Goal: Task Accomplishment & Management: Use online tool/utility

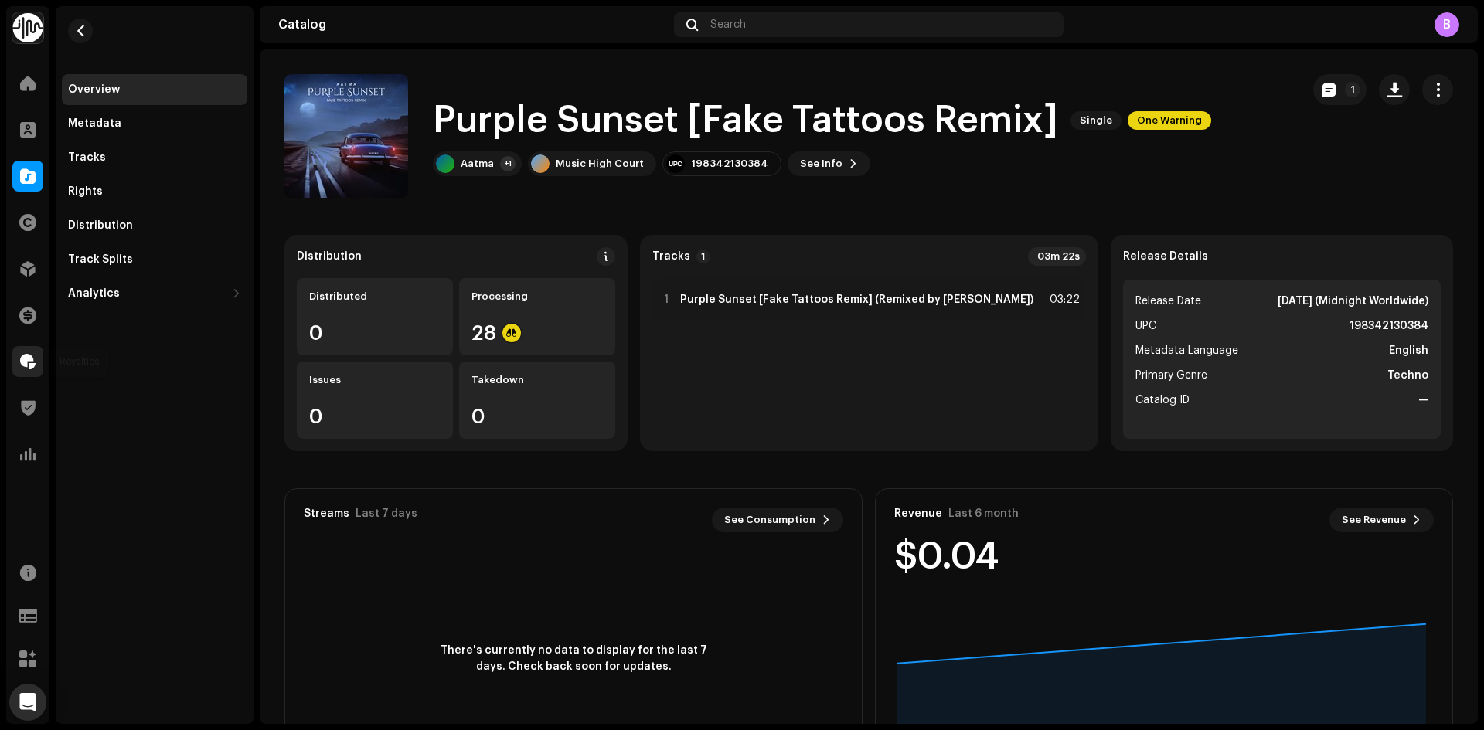
click at [22, 361] on span at bounding box center [27, 362] width 15 height 12
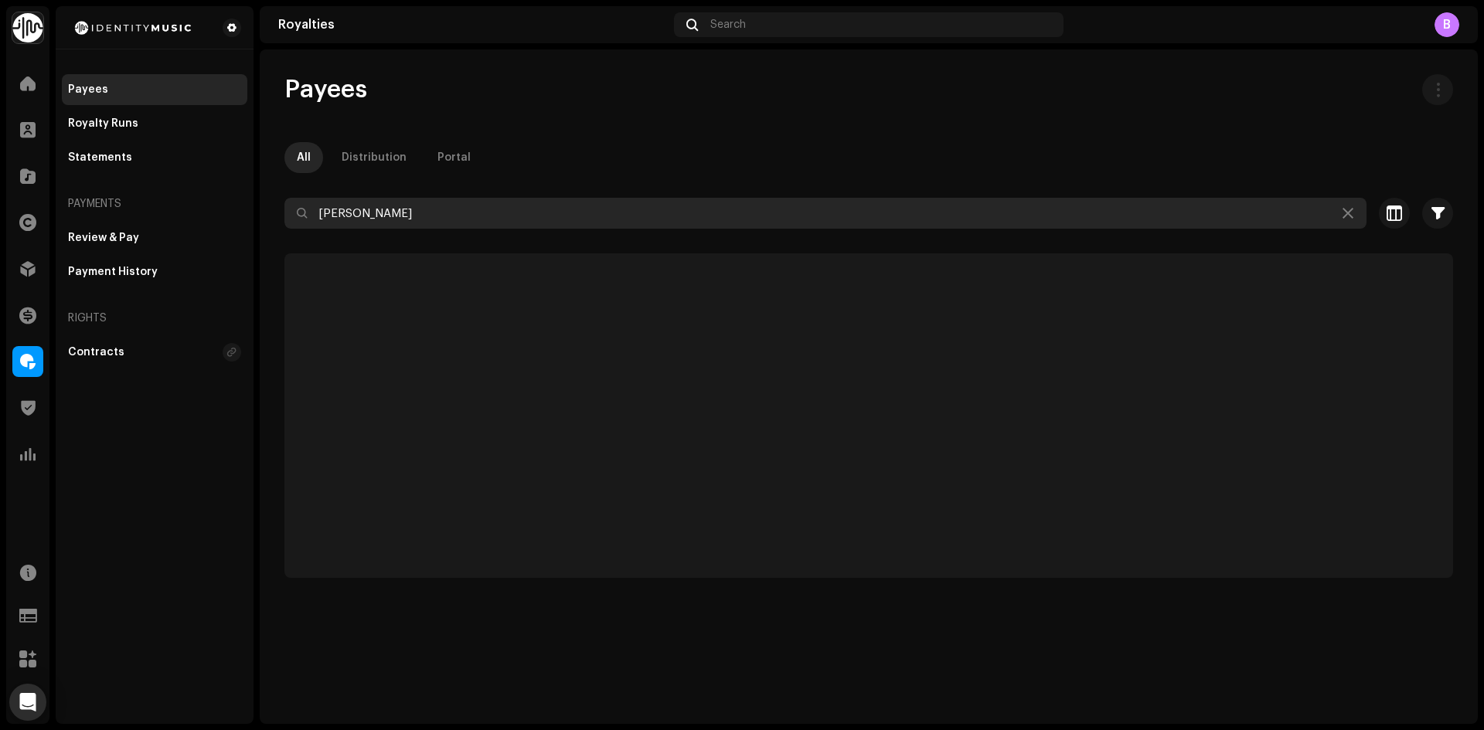
drag, startPoint x: 487, startPoint y: 199, endPoint x: 0, endPoint y: 199, distance: 486.9
click at [0, 198] on div "Identity Music Home Clients Catalog Rights Distribution Finance Royalties Trust…" at bounding box center [742, 365] width 1484 height 730
paste input "[EMAIL_ADDRESS][DOMAIN_NAME]"
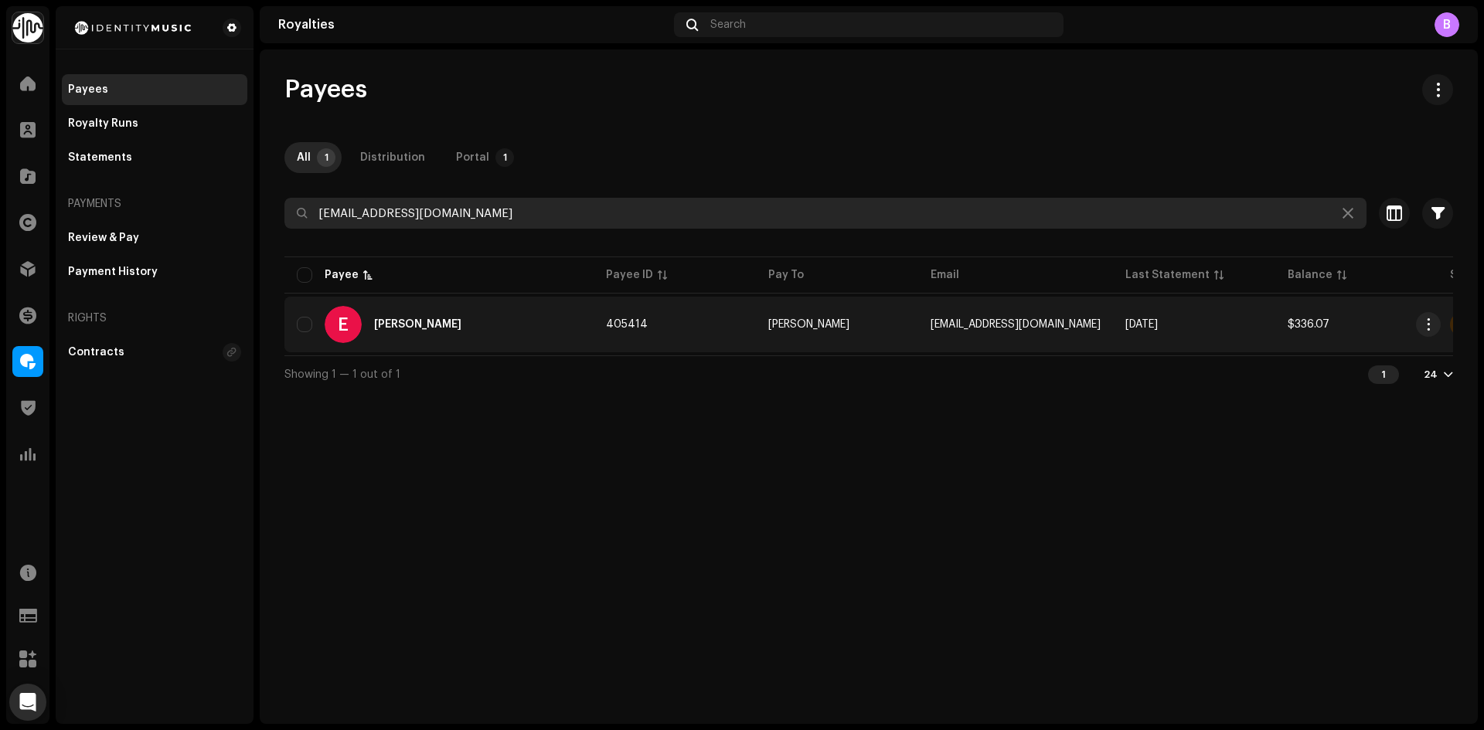
type input "[EMAIL_ADDRESS][DOMAIN_NAME]"
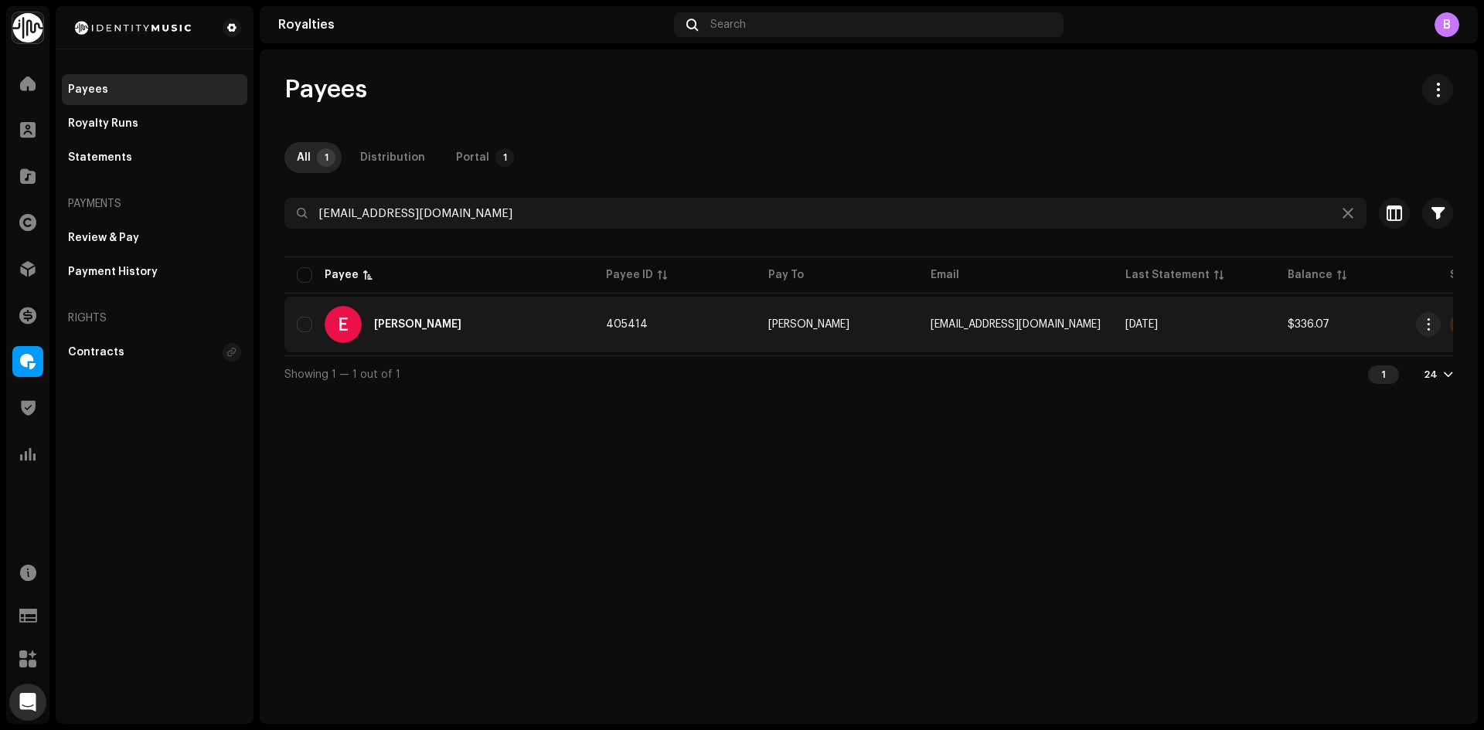
click at [534, 325] on div "E [PERSON_NAME]" at bounding box center [439, 324] width 284 height 37
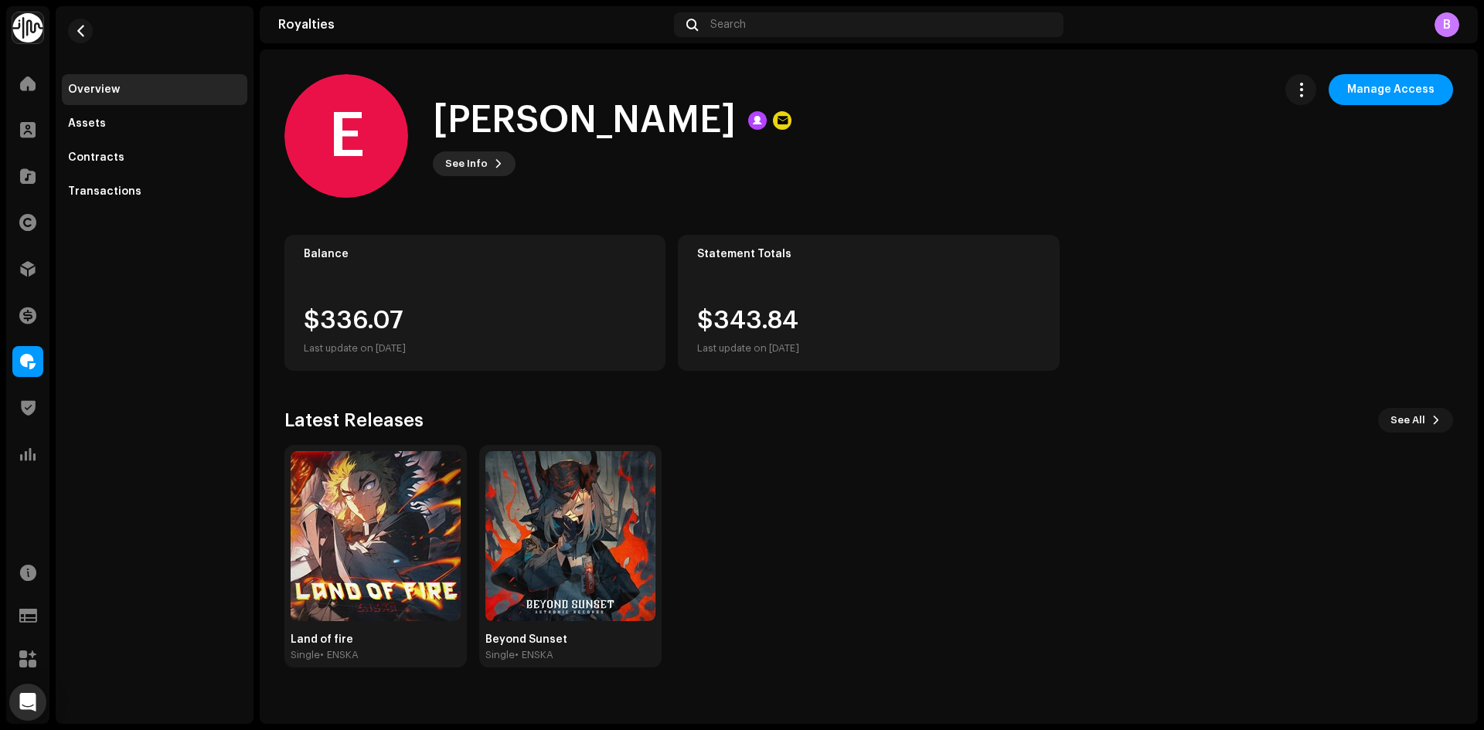
click at [500, 154] on button "See Info" at bounding box center [474, 163] width 83 height 25
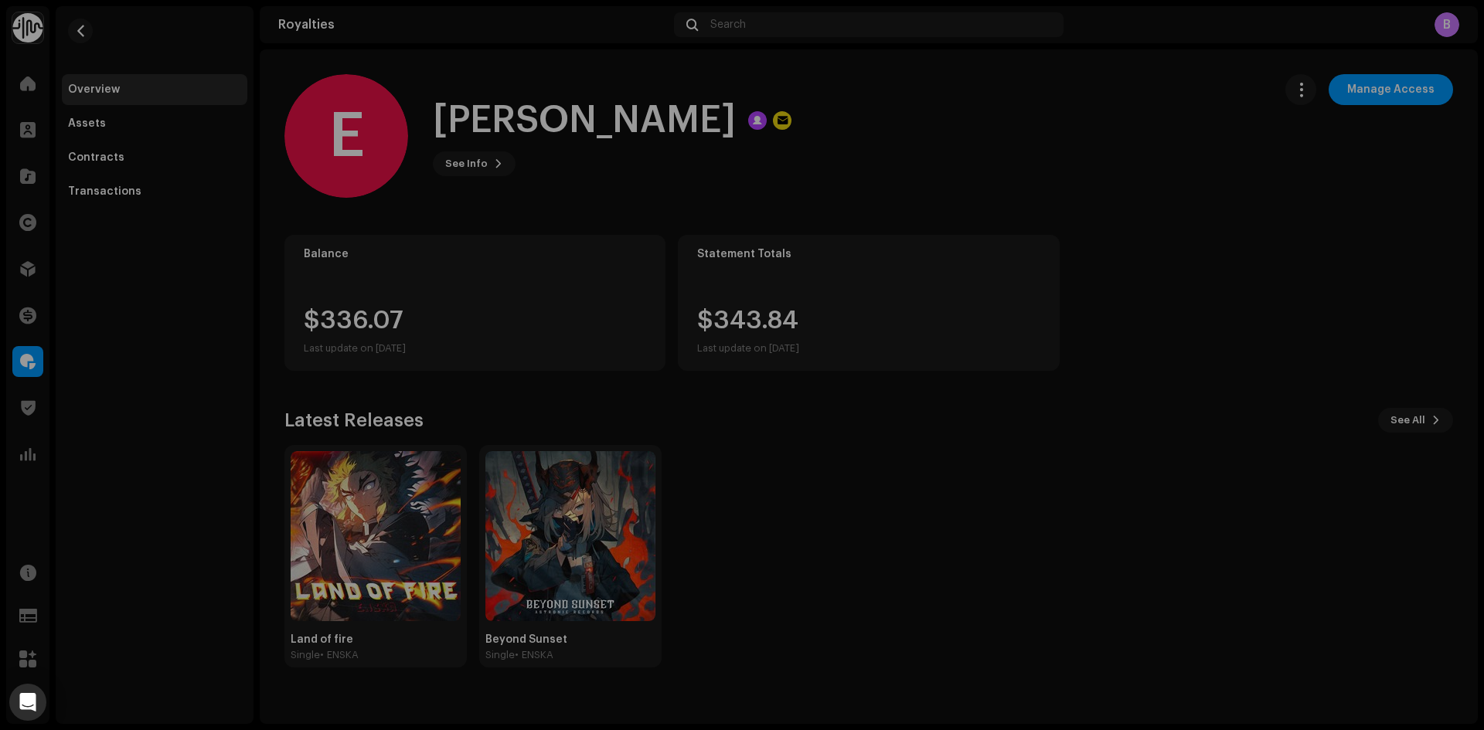
click at [735, 134] on div "E [PERSON_NAME] 405414 Type Portal Pay To Name [PERSON_NAME] Payee Email [EMAIL…" at bounding box center [742, 365] width 1484 height 730
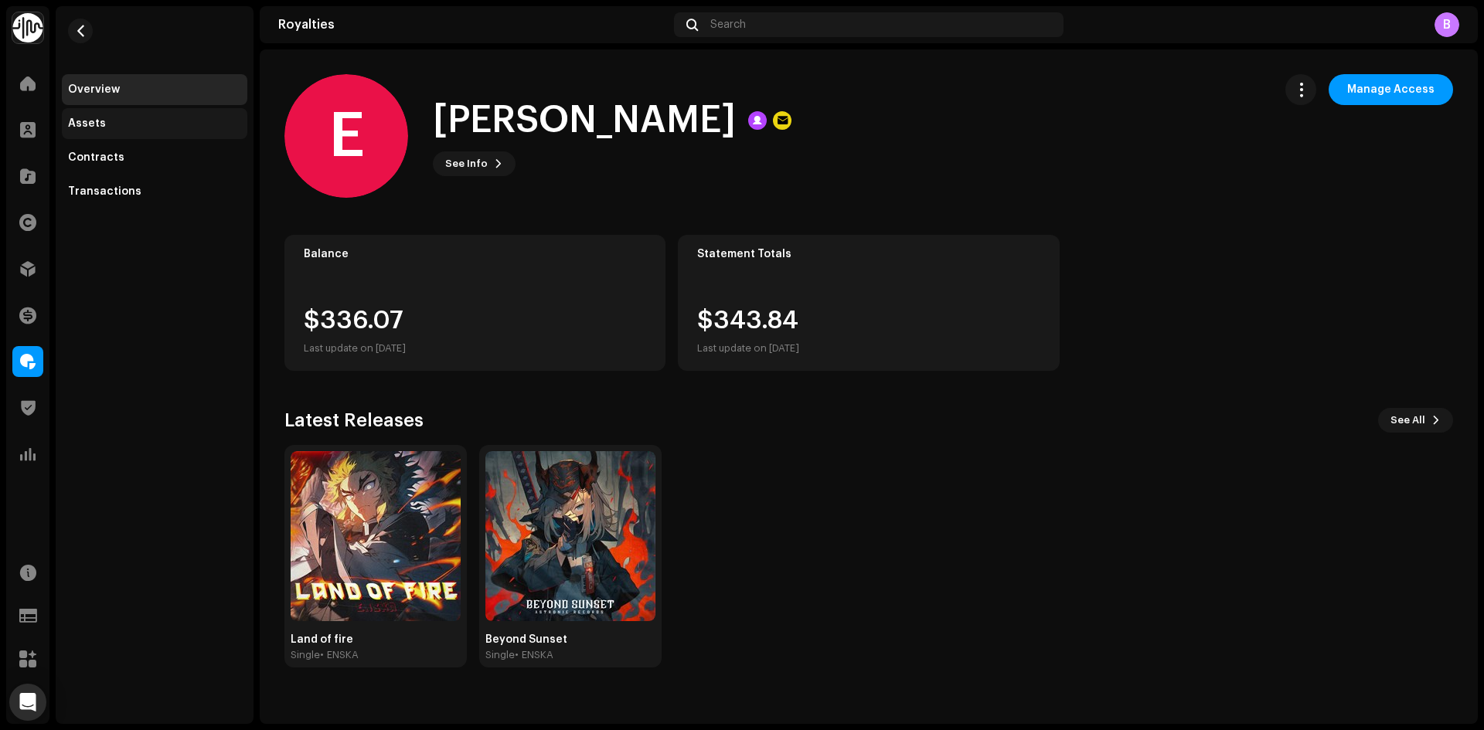
click at [116, 135] on div "Assets" at bounding box center [154, 123] width 185 height 31
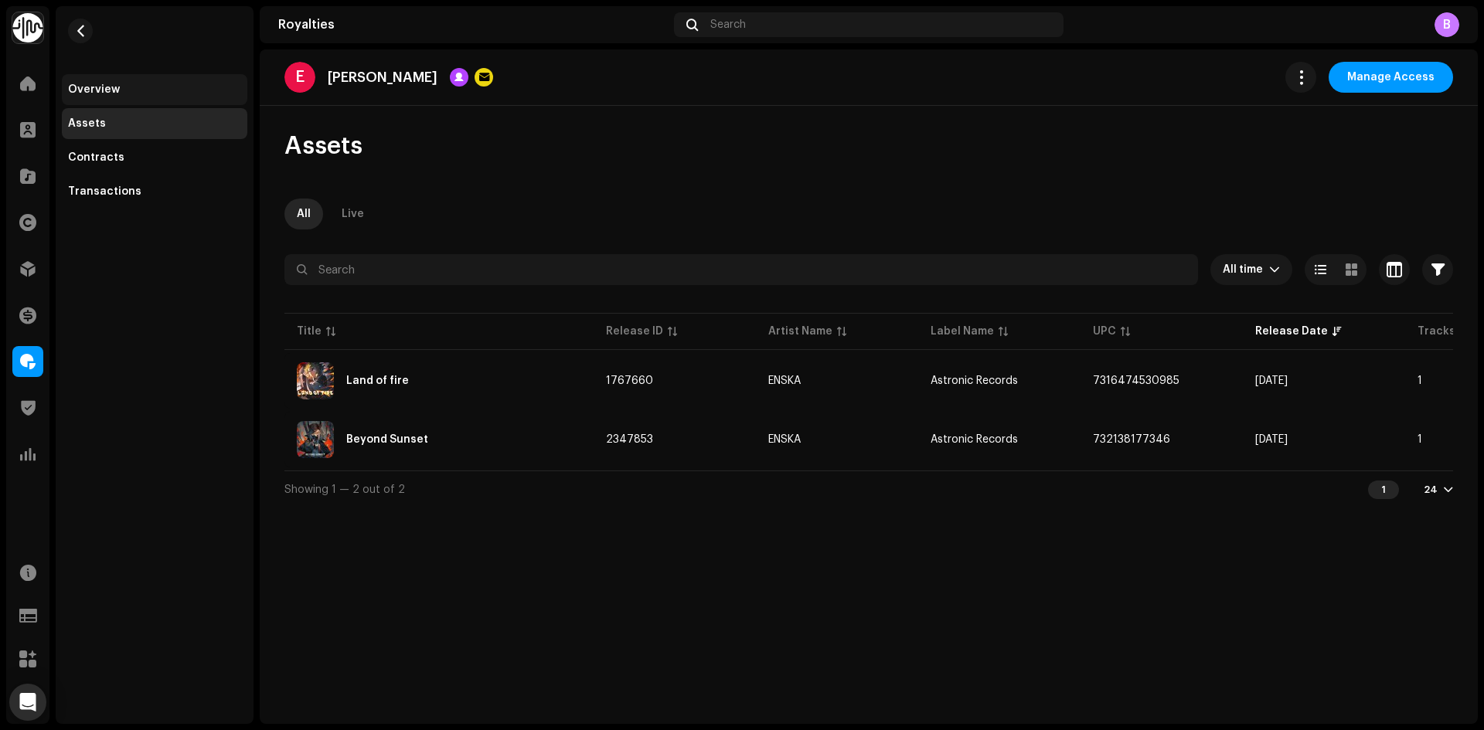
click at [131, 84] on div "Overview" at bounding box center [154, 89] width 173 height 12
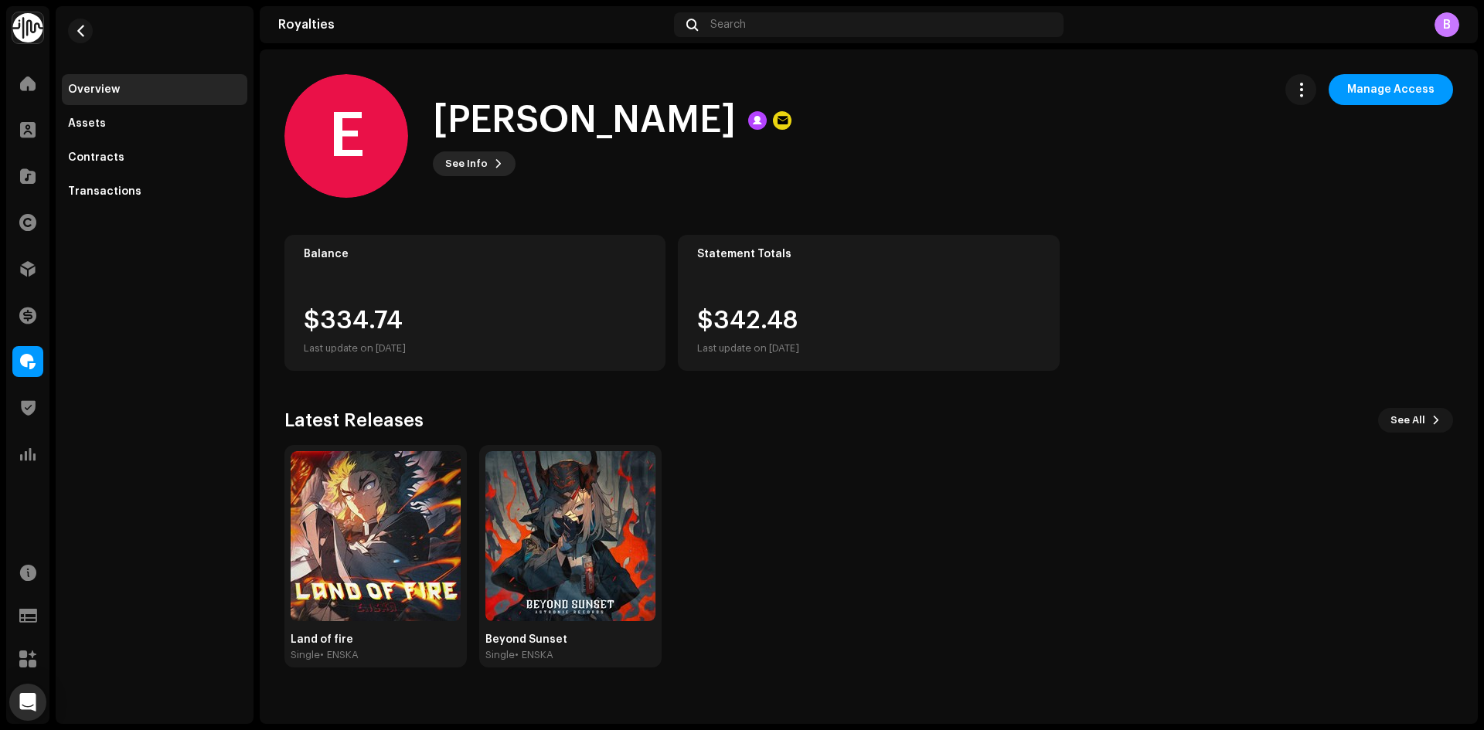
click at [482, 168] on span "See Info" at bounding box center [466, 163] width 43 height 31
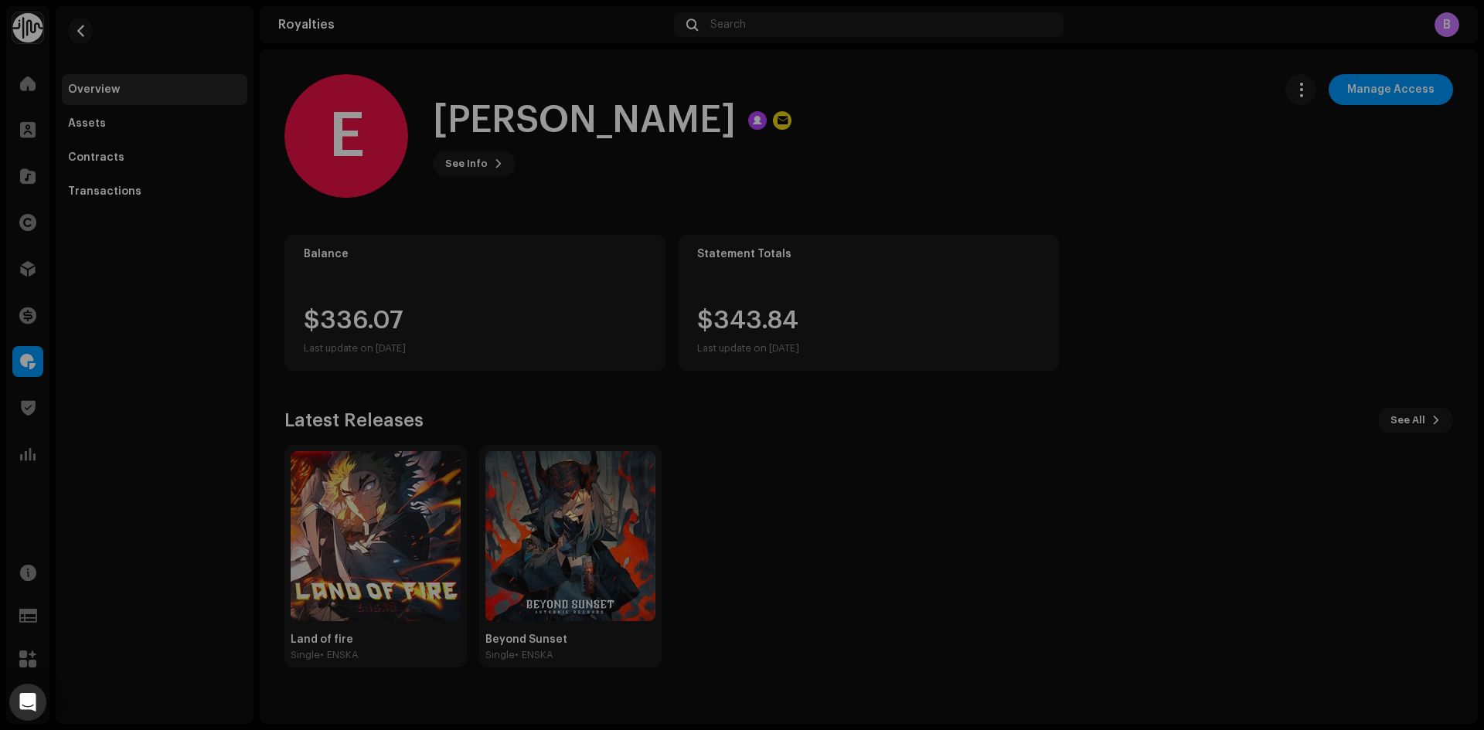
click at [767, 127] on div "E [PERSON_NAME] 405414 Type Portal Pay To Name [PERSON_NAME] Payee Email [EMAIL…" at bounding box center [742, 365] width 1484 height 730
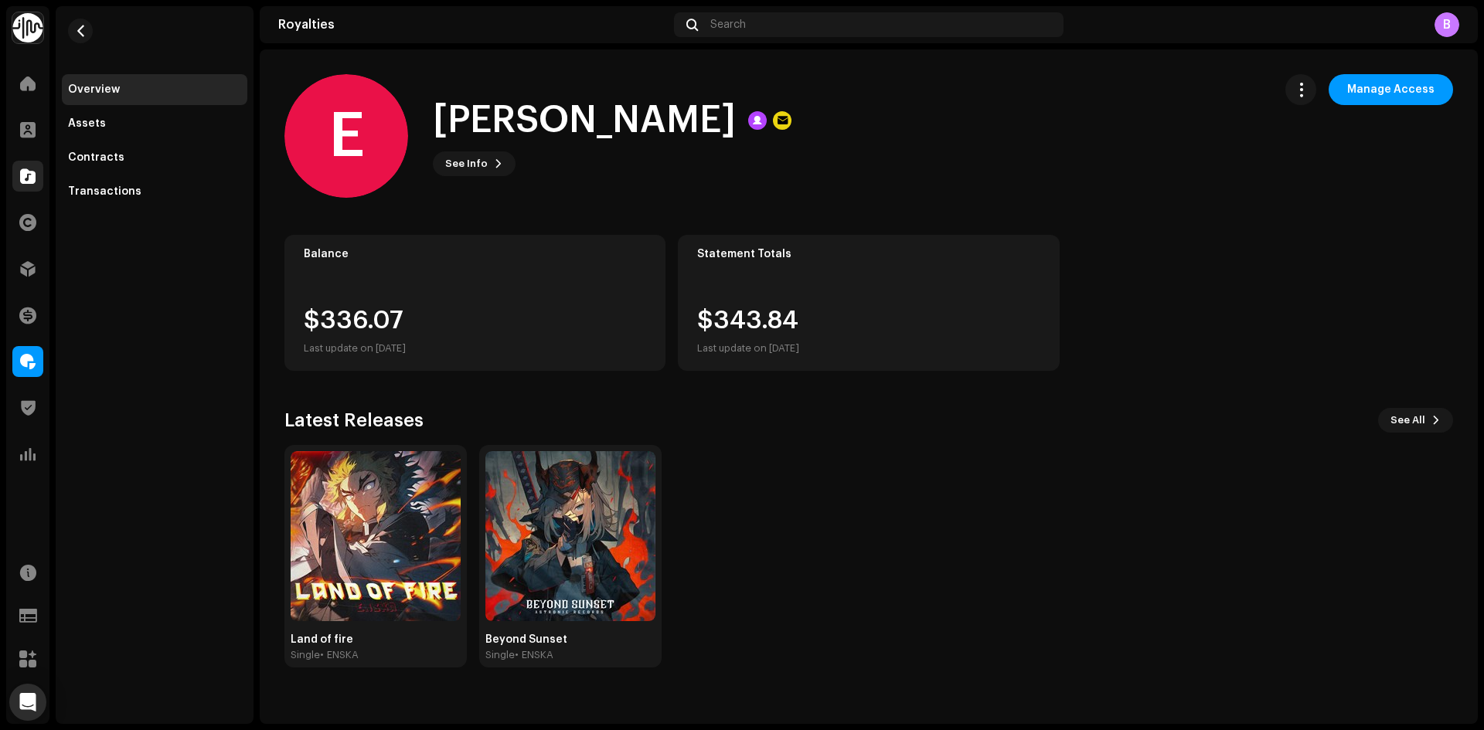
click at [31, 175] on span at bounding box center [27, 176] width 15 height 12
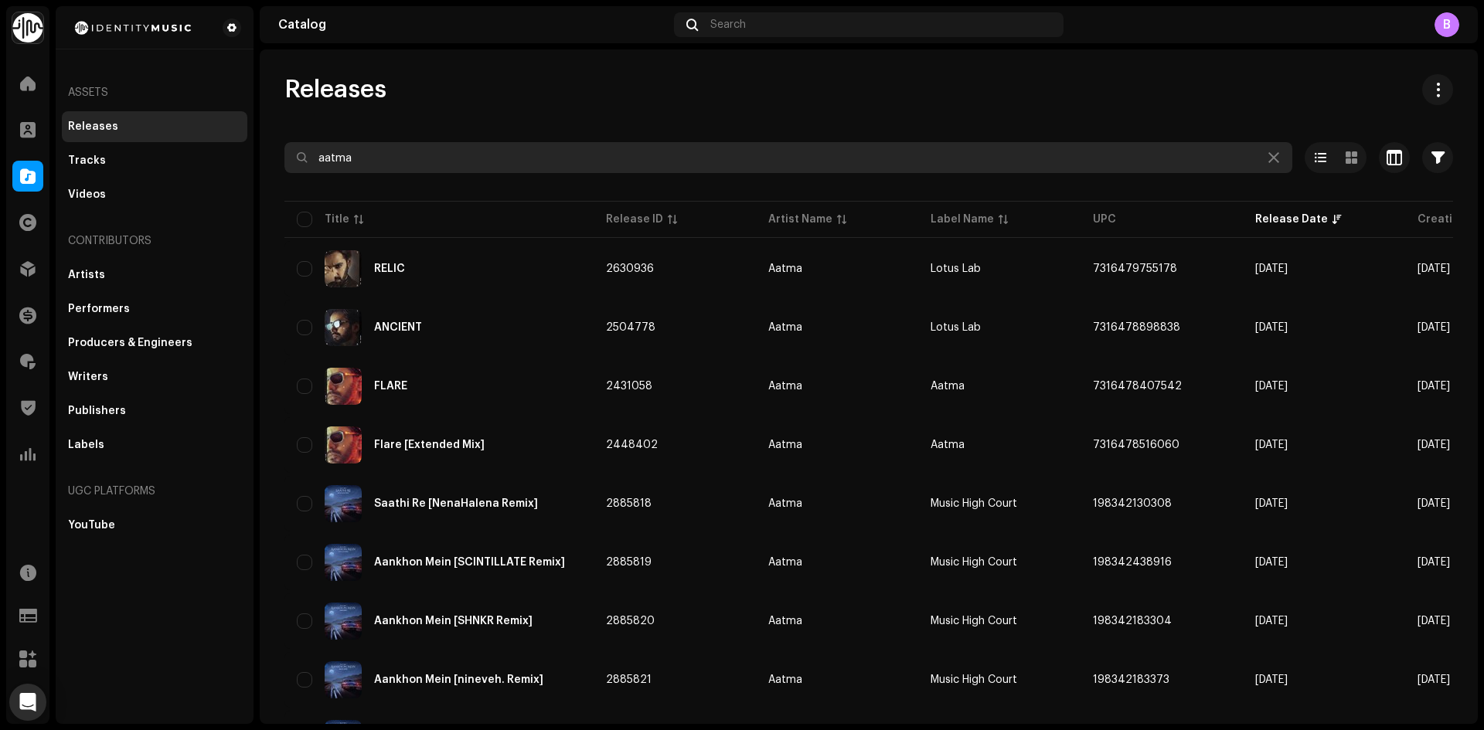
drag, startPoint x: 211, startPoint y: 121, endPoint x: 145, endPoint y: 111, distance: 66.5
click at [145, 111] on div "Identity Music Home Clients Catalog Rights Distribution Finance Royalties Trust…" at bounding box center [742, 365] width 1484 height 730
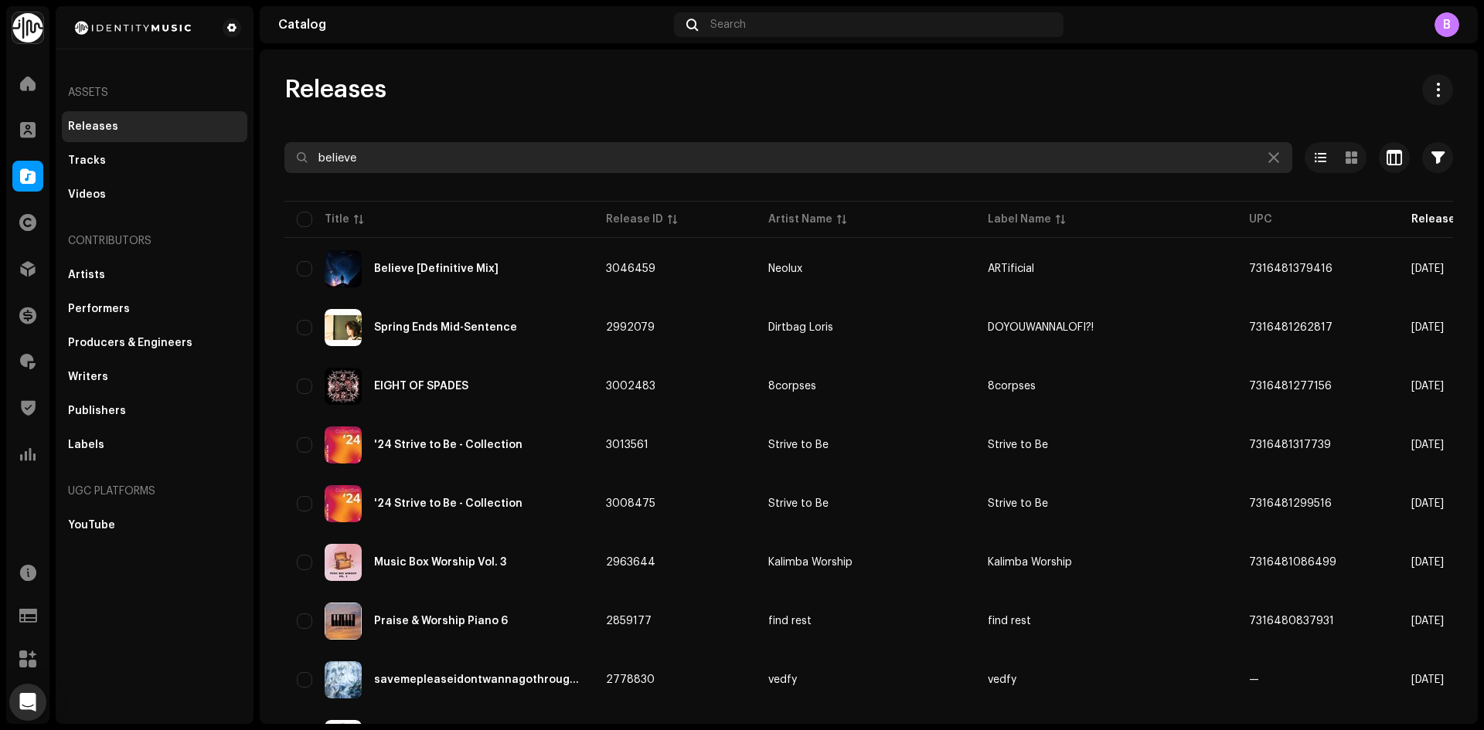
click at [479, 155] on input "believe" at bounding box center [788, 157] width 1008 height 31
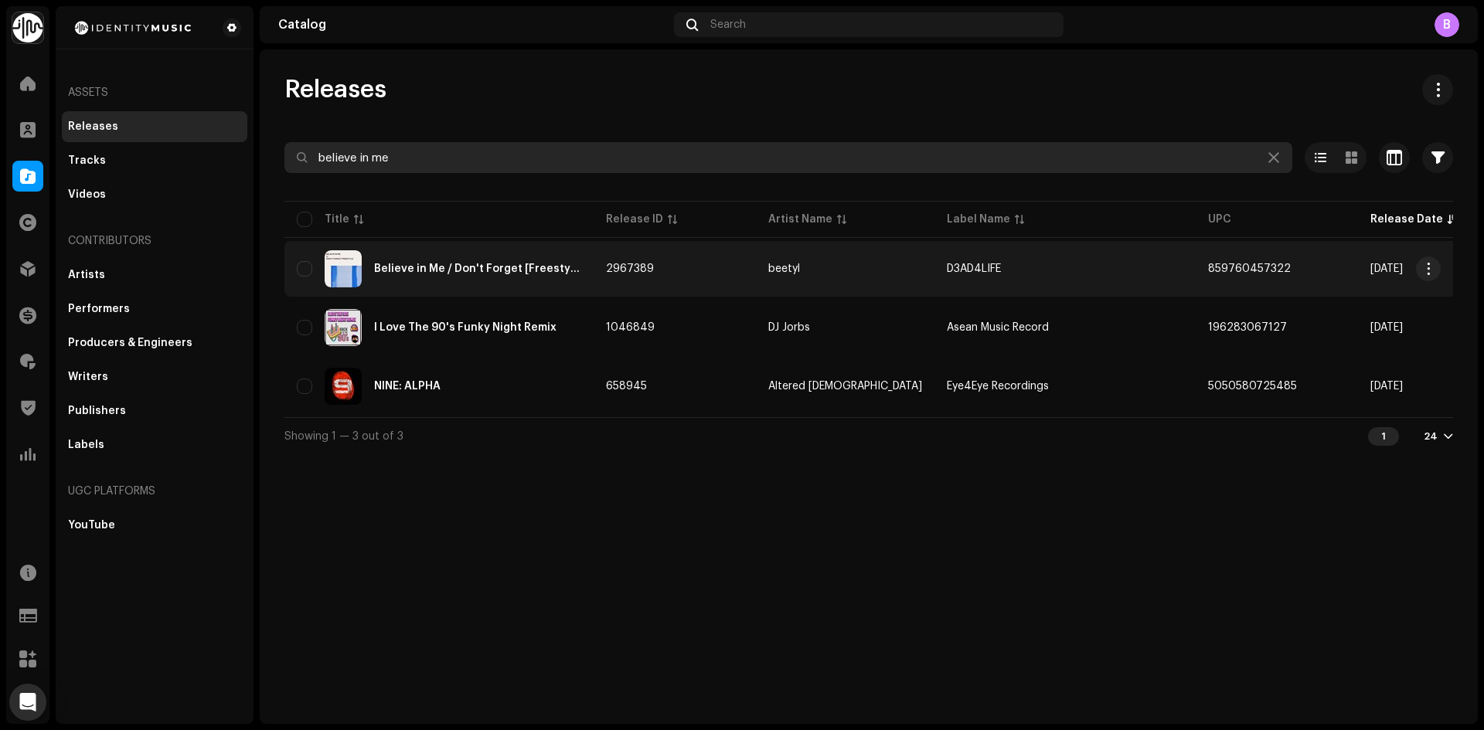
type input "believe in me"
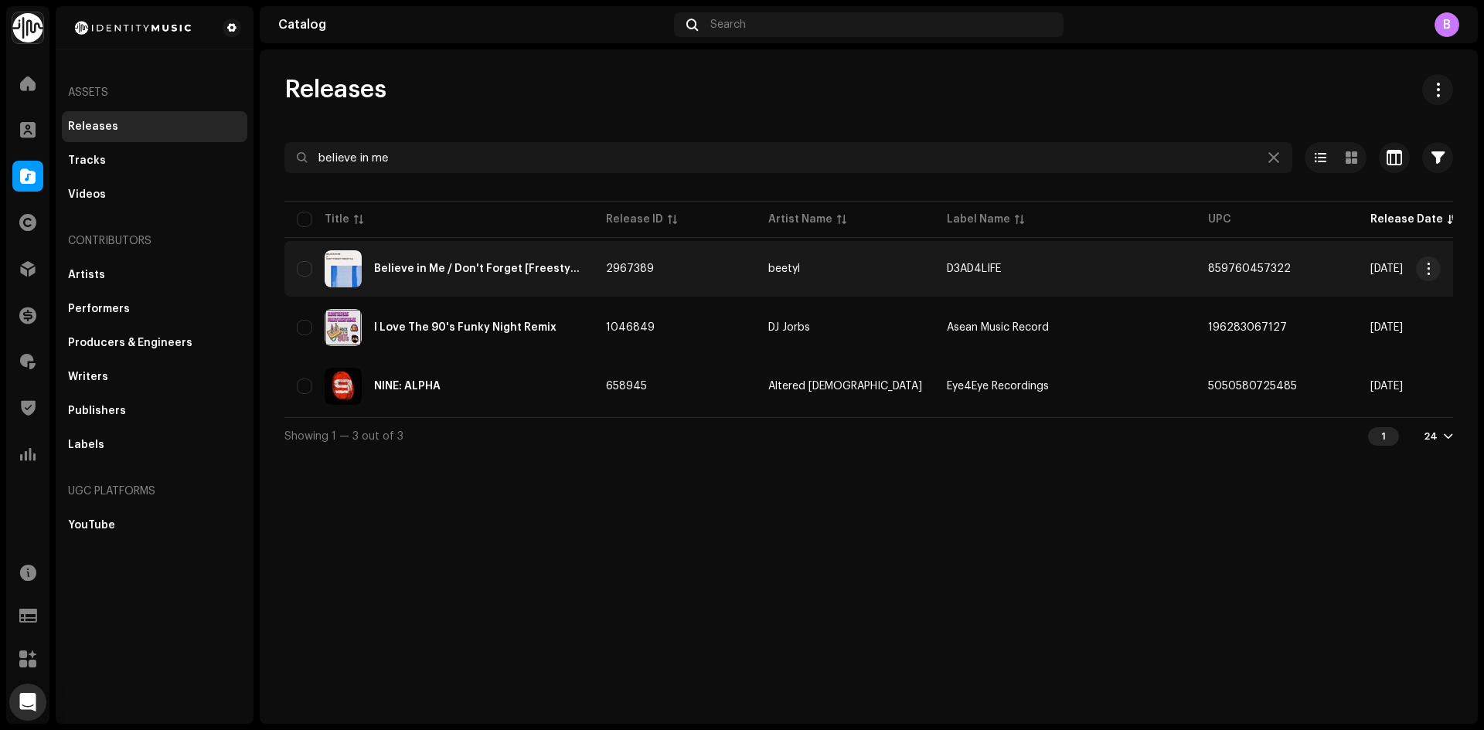
click at [485, 284] on div "Believe in Me / Don't Forget [Freestyle]" at bounding box center [439, 268] width 284 height 37
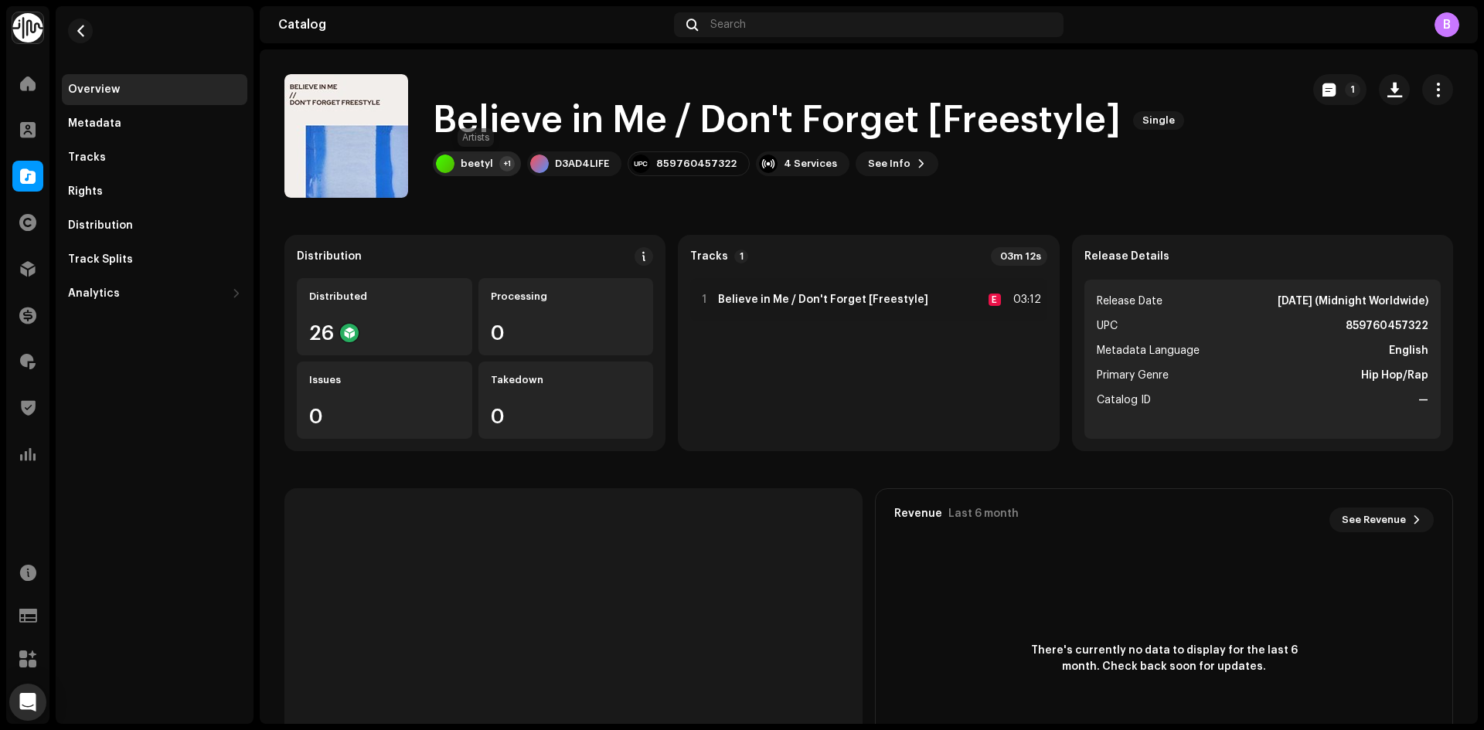
click at [505, 168] on div "+1" at bounding box center [506, 163] width 15 height 15
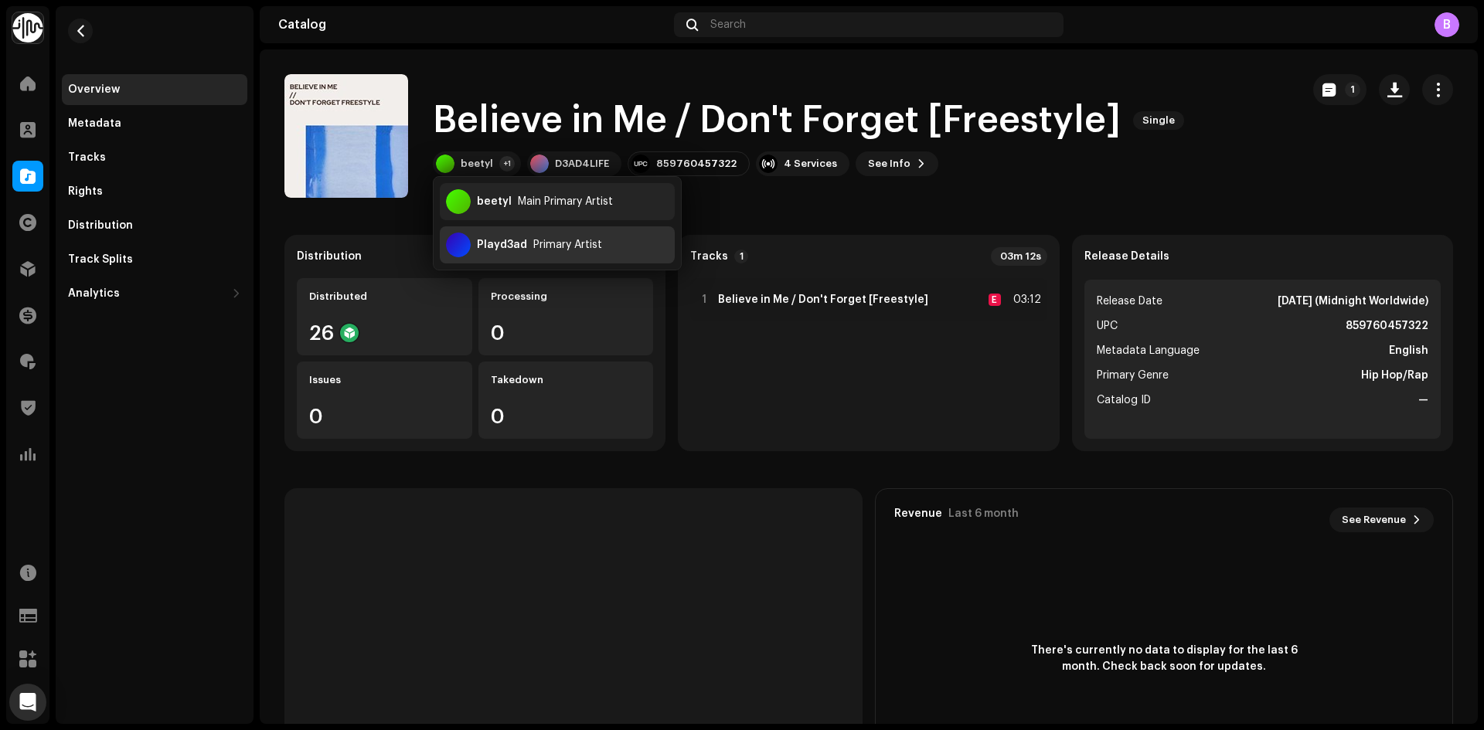
click at [533, 257] on div "Playd3ad Primary Artist" at bounding box center [557, 244] width 235 height 37
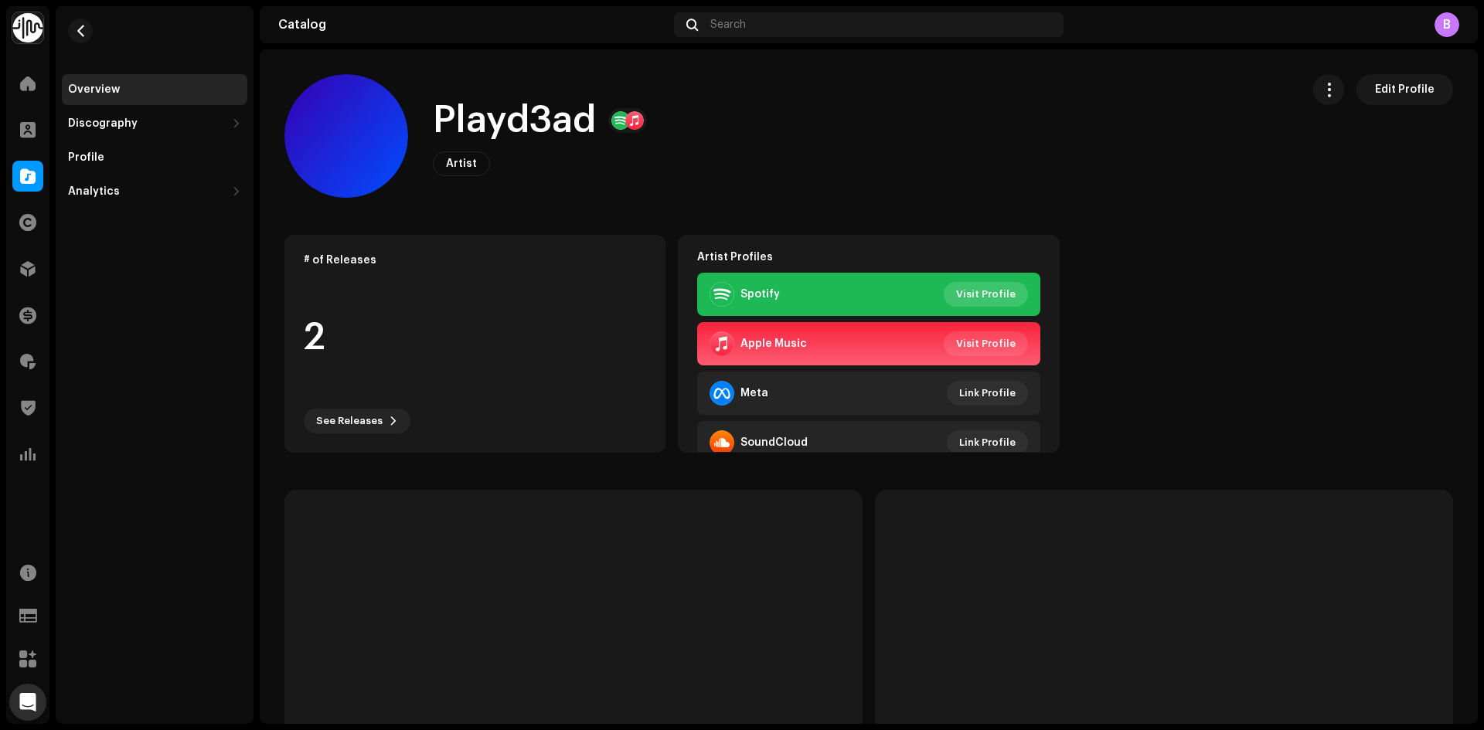
click at [985, 292] on span "Visit Profile" at bounding box center [986, 294] width 60 height 31
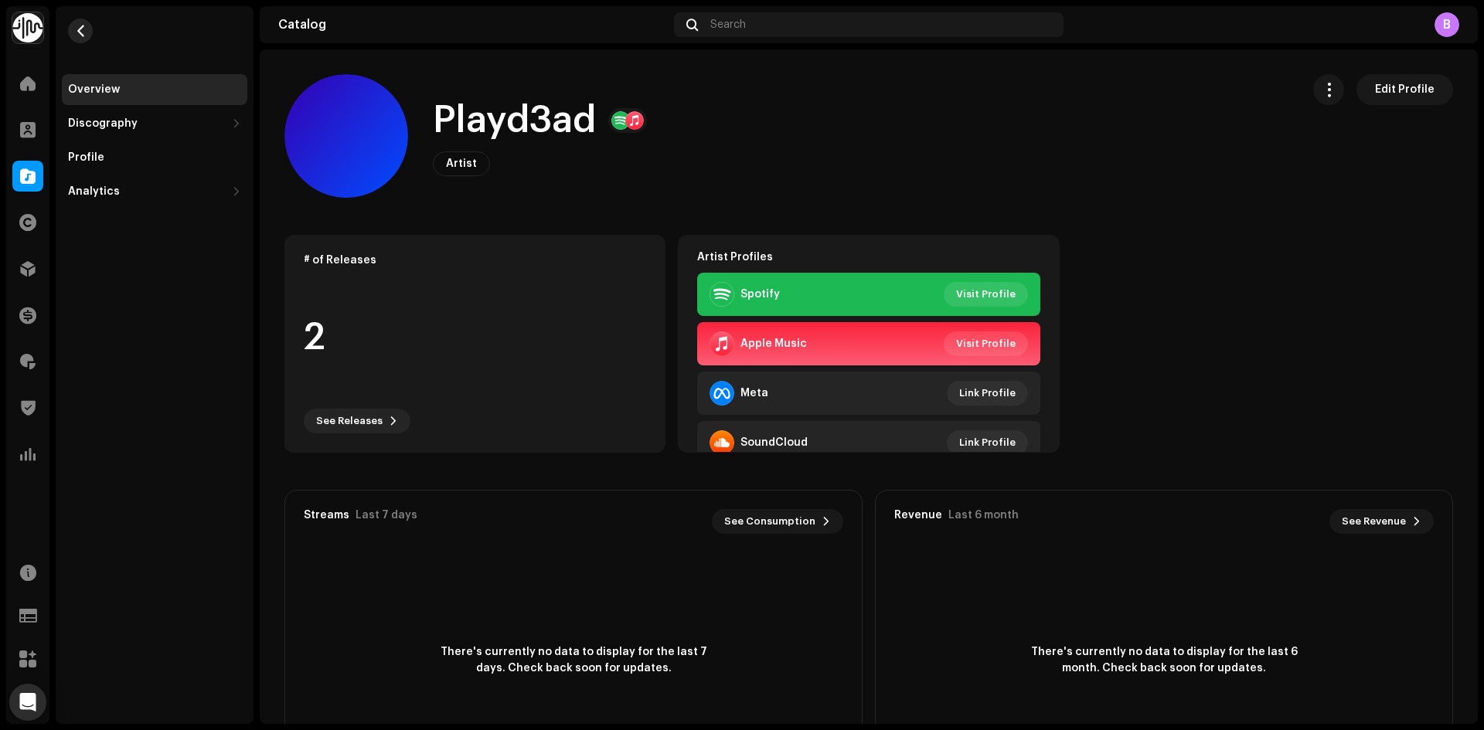
click at [85, 35] on span "button" at bounding box center [81, 31] width 12 height 12
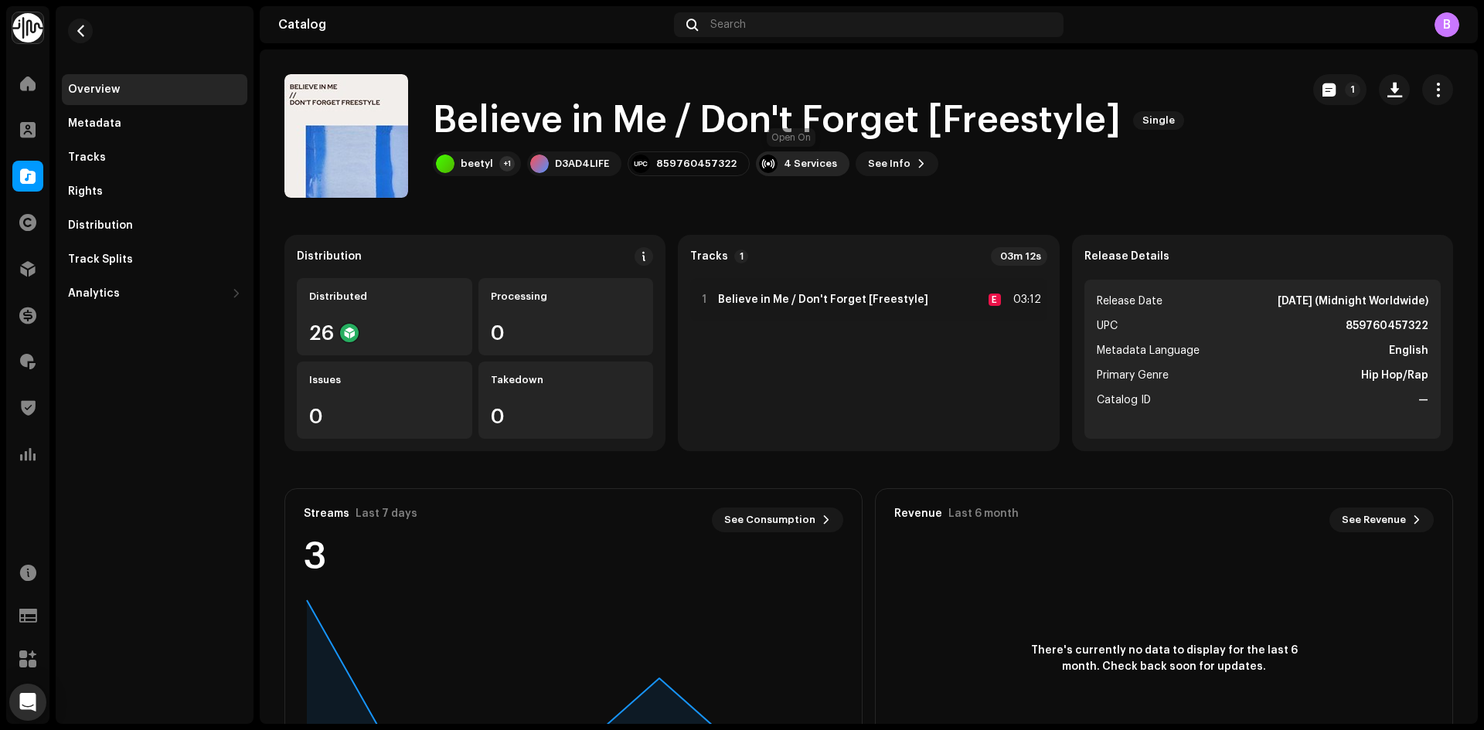
click at [798, 160] on div "4 Services" at bounding box center [810, 164] width 53 height 12
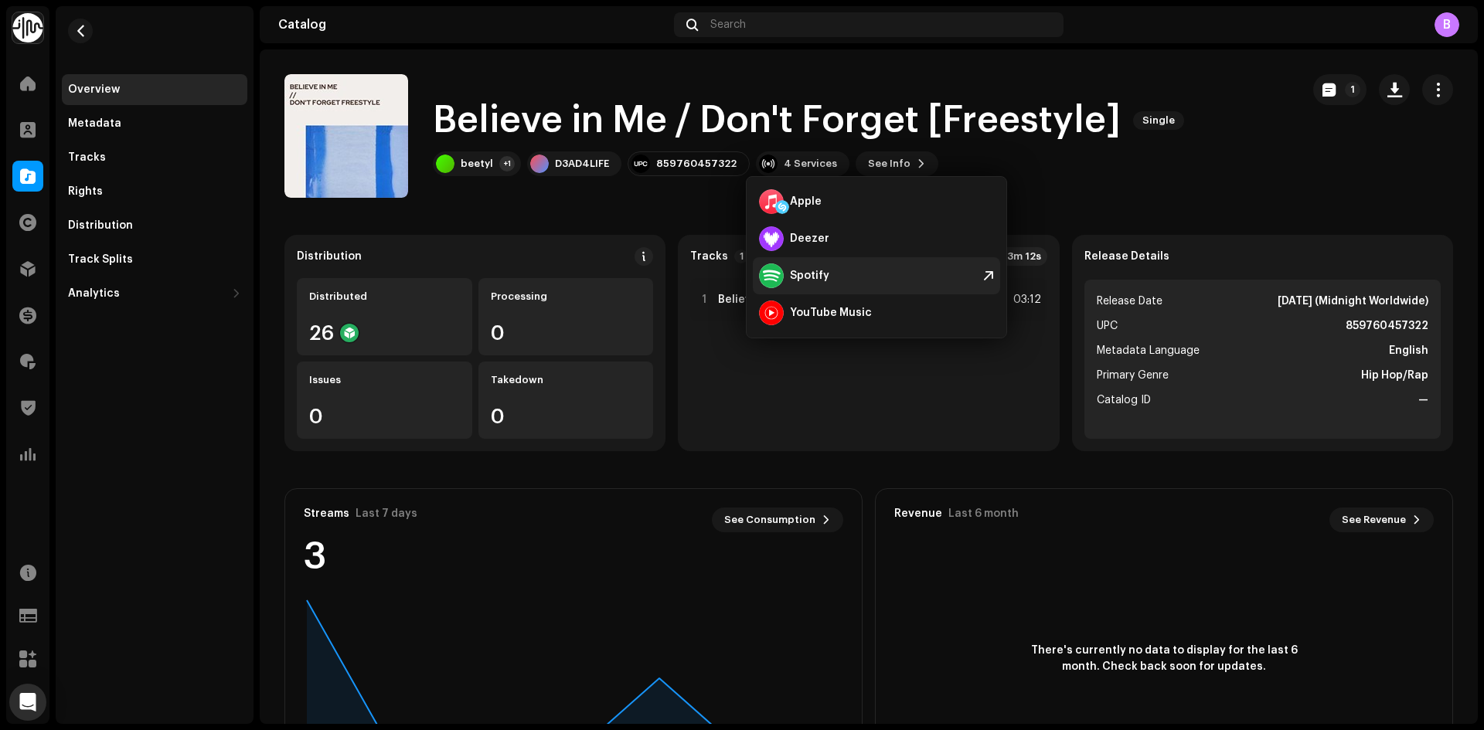
click at [852, 268] on div "Spotify" at bounding box center [876, 275] width 247 height 37
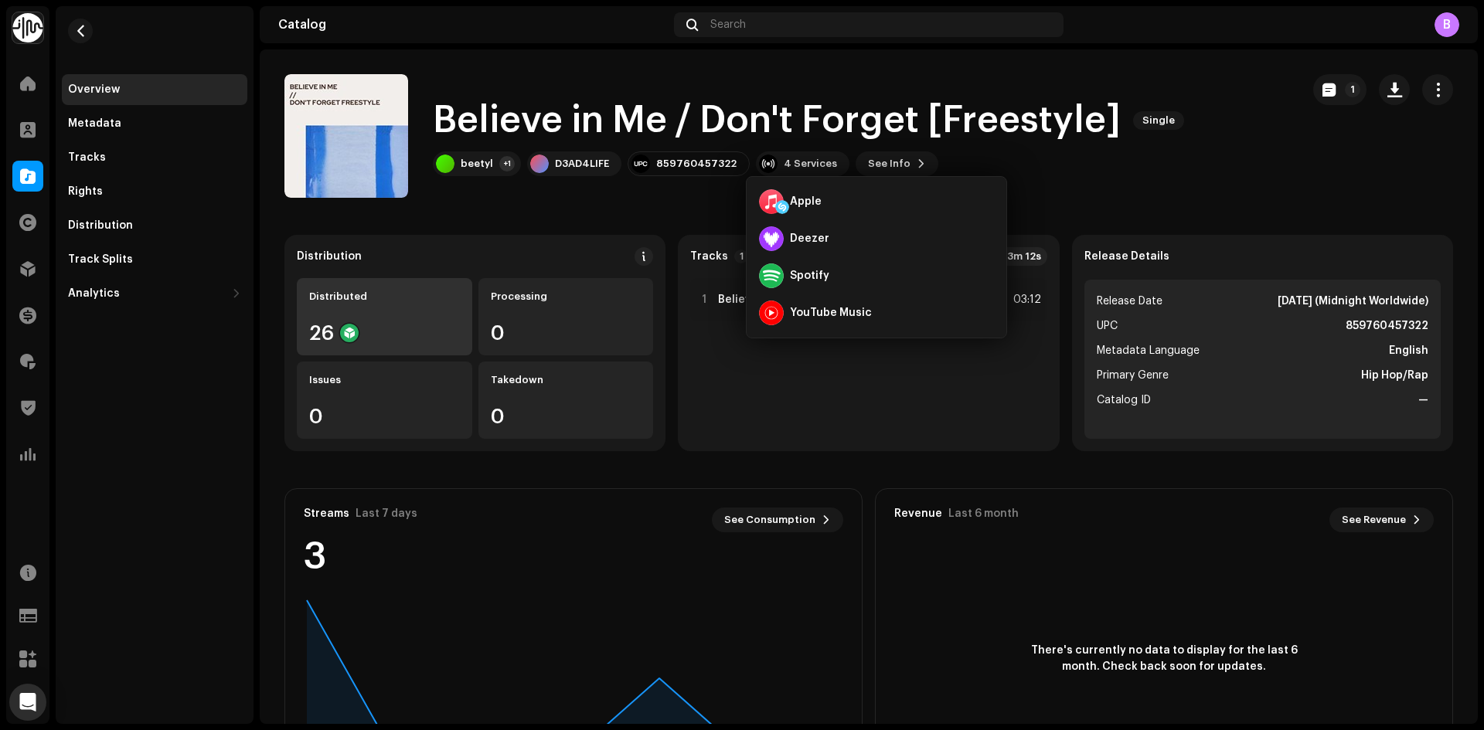
click at [415, 318] on div "Distributed 26" at bounding box center [384, 316] width 175 height 77
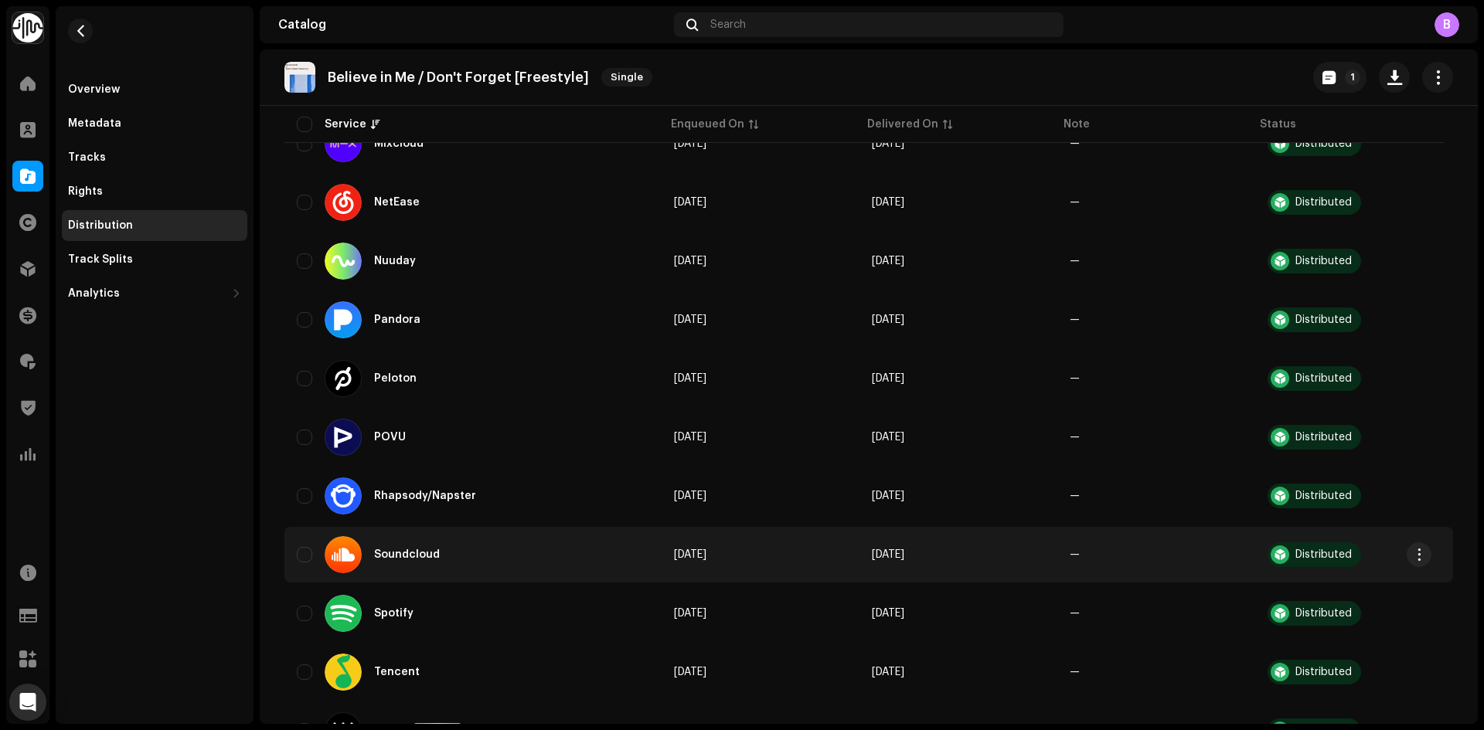
scroll to position [1197, 0]
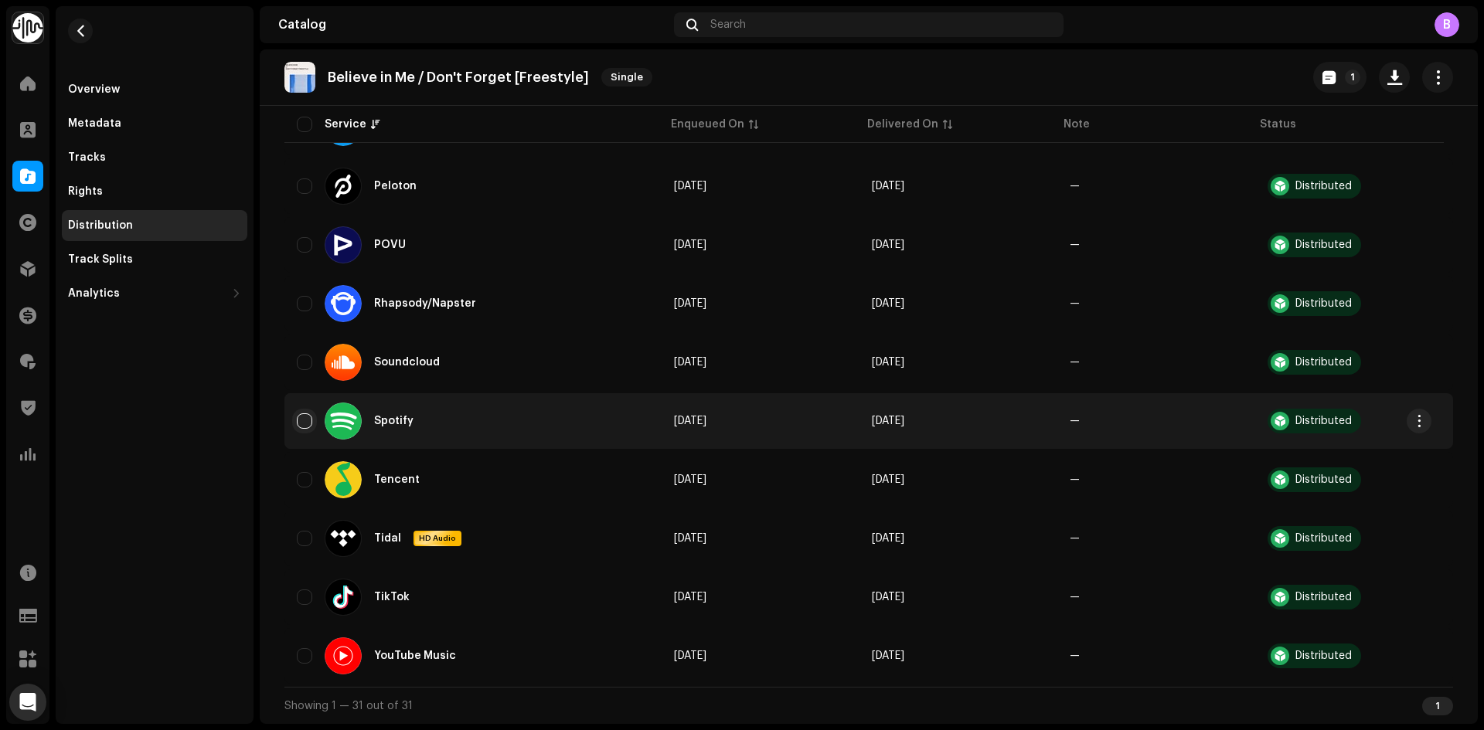
click at [301, 417] on input "checkbox" at bounding box center [304, 420] width 15 height 15
checkbox input "true"
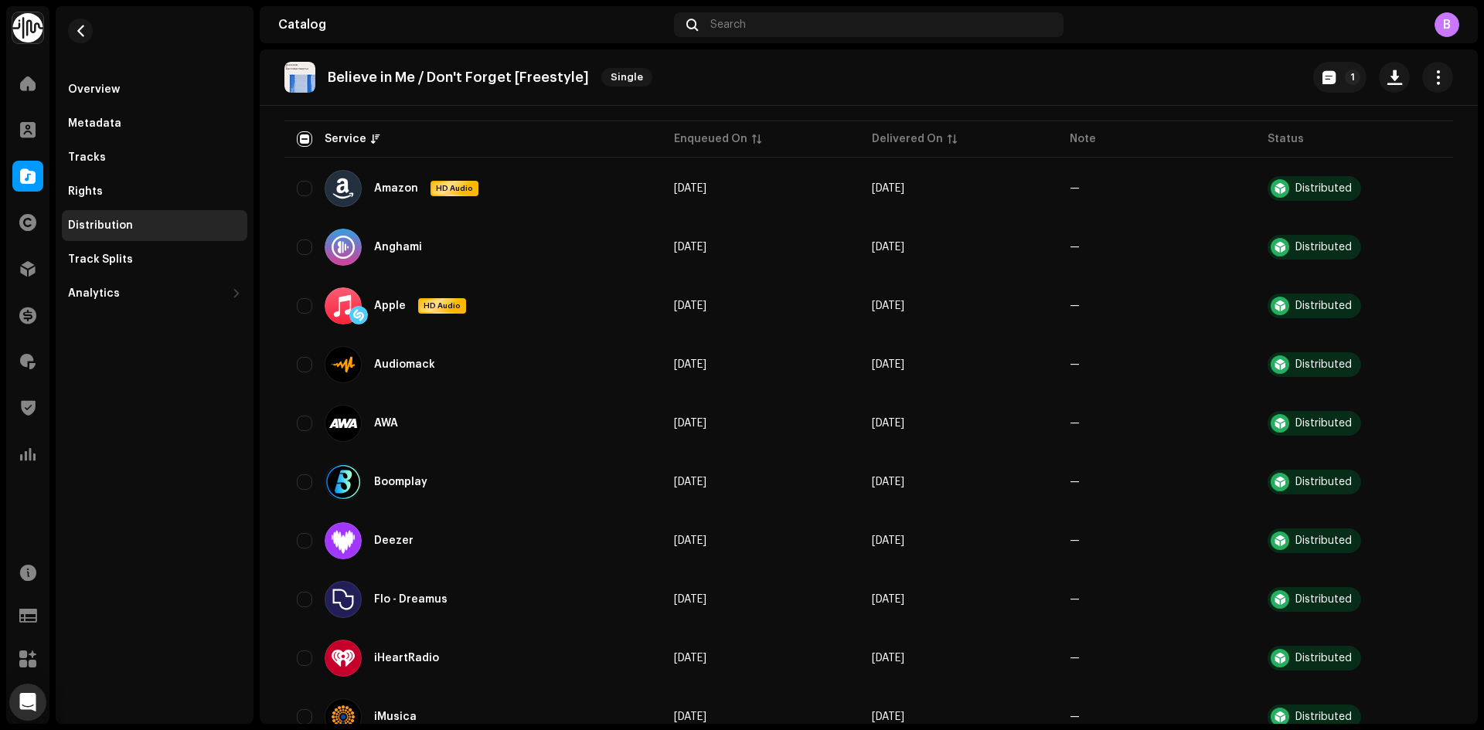
scroll to position [0, 0]
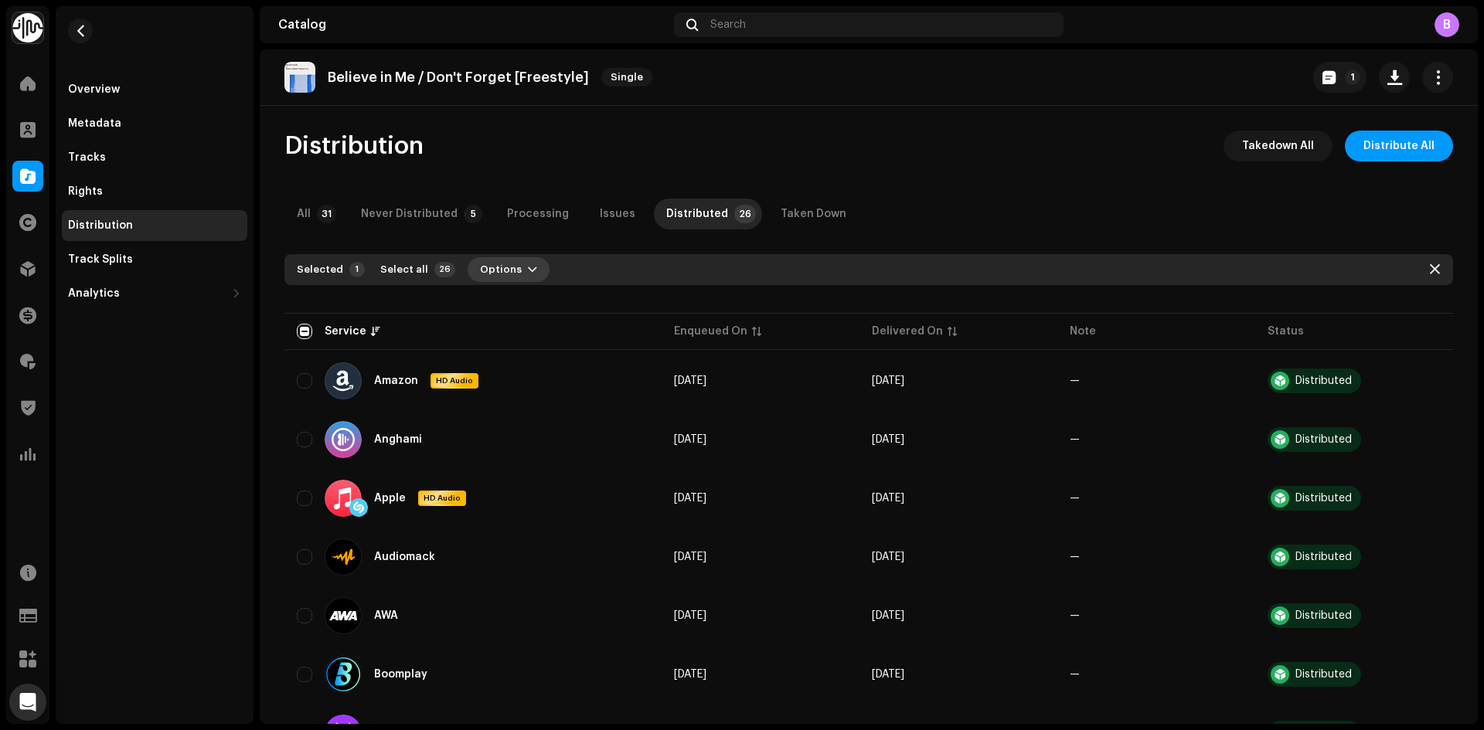
click at [494, 259] on span "Options" at bounding box center [501, 269] width 42 height 31
click at [516, 301] on span "Distribute" at bounding box center [498, 304] width 55 height 12
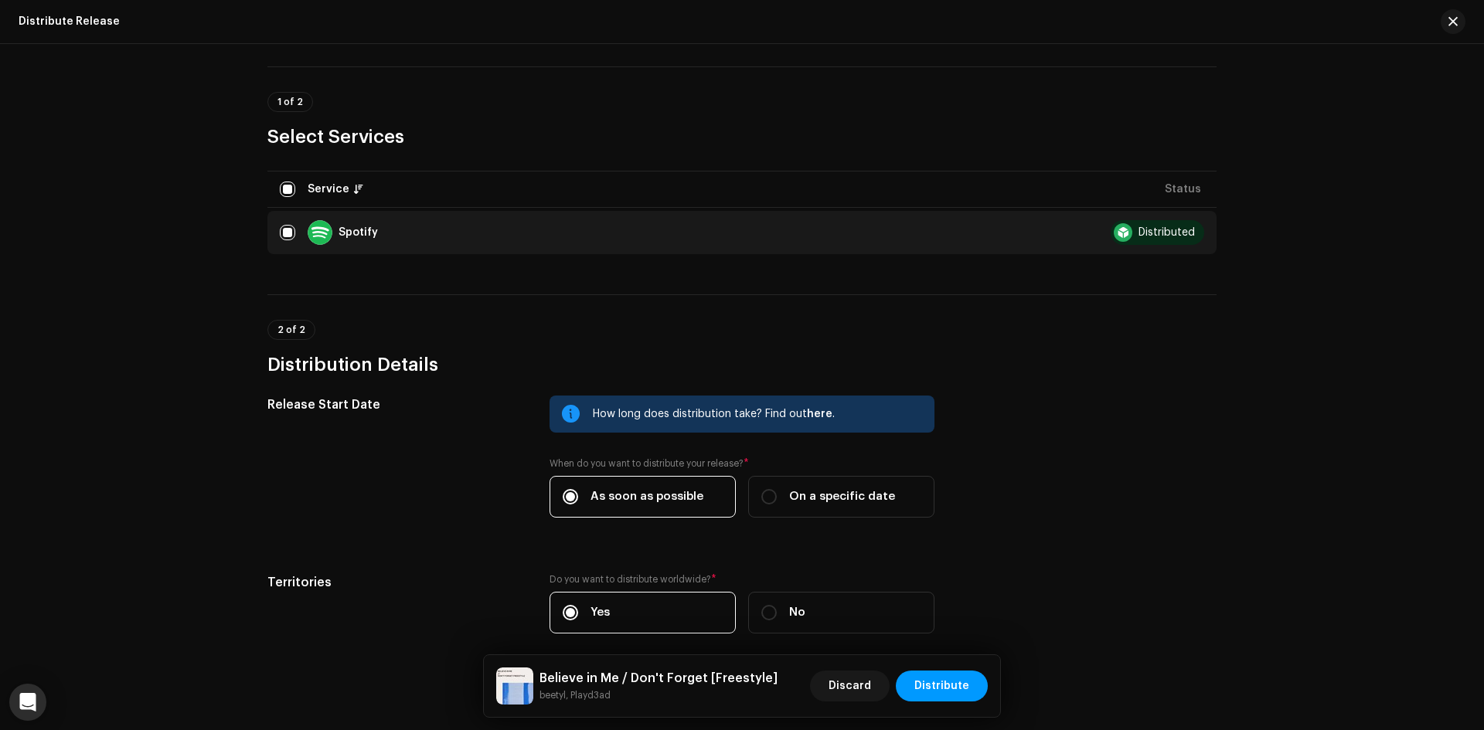
scroll to position [165, 0]
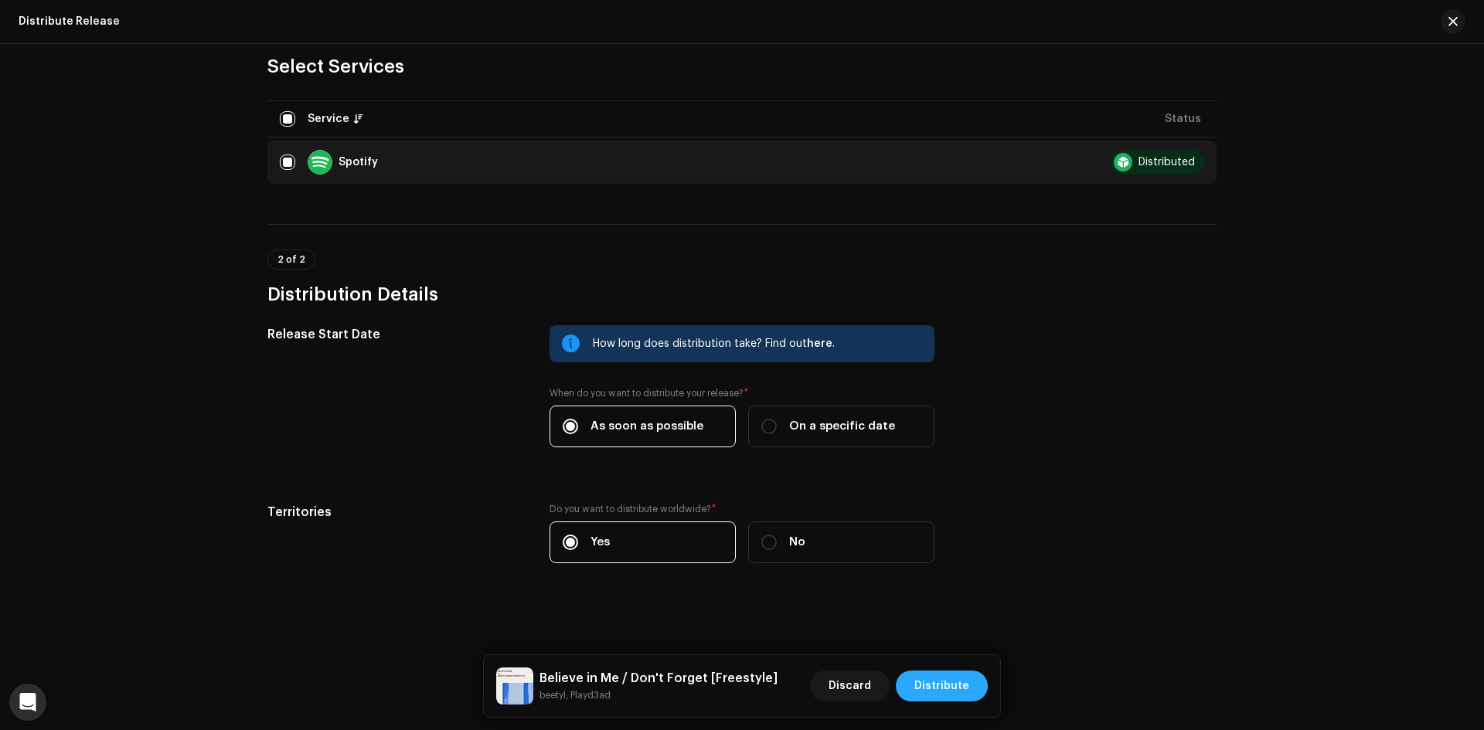
click at [928, 688] on span "Distribute" at bounding box center [941, 686] width 55 height 31
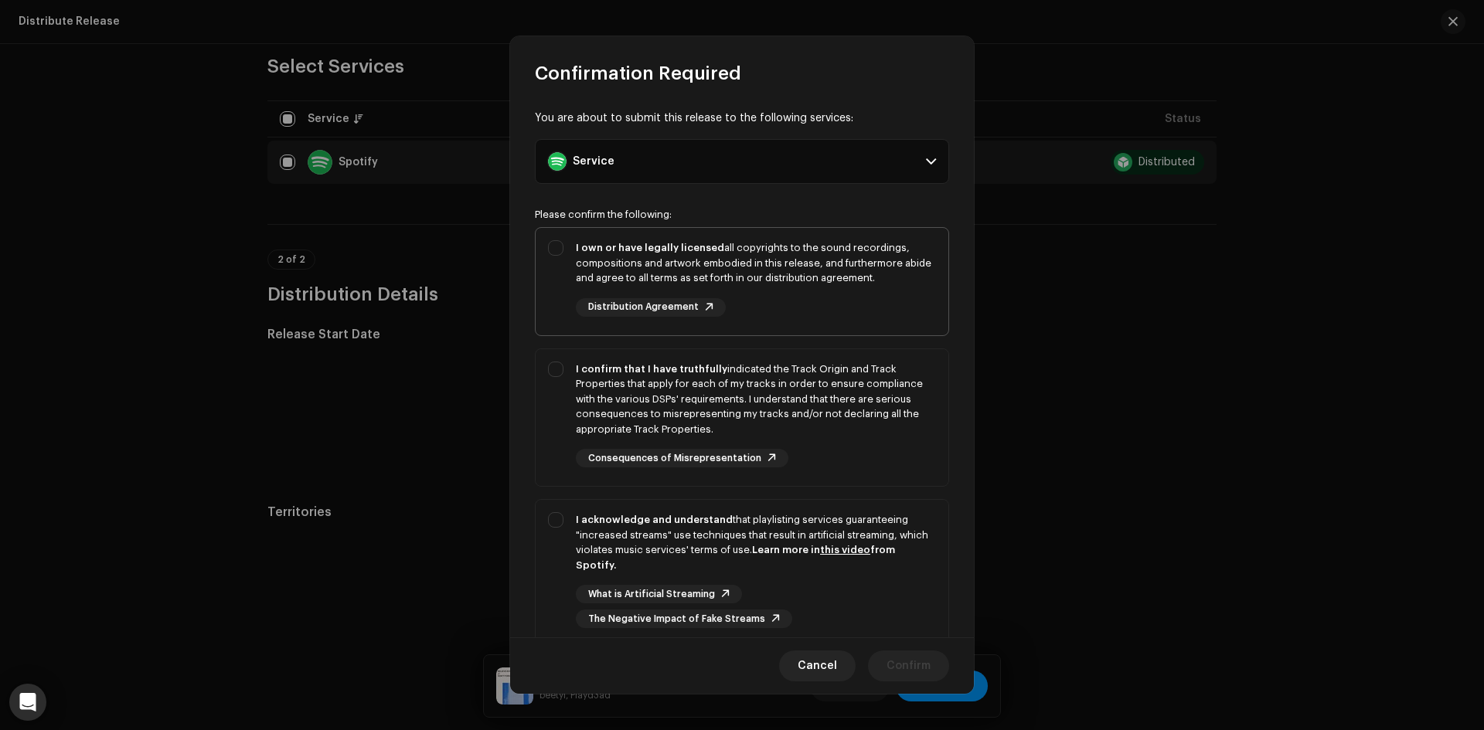
click at [631, 264] on div "I own or have legally licensed all copyrights to the sound recordings, composit…" at bounding box center [756, 263] width 360 height 46
checkbox input "true"
click at [642, 360] on div "I confirm that I have truthfully indicated the Track Origin and Track Propertie…" at bounding box center [742, 414] width 413 height 131
checkbox input "true"
click at [669, 535] on div "I acknowledge and understand that playlisting services guaranteeing "increased …" at bounding box center [756, 542] width 360 height 60
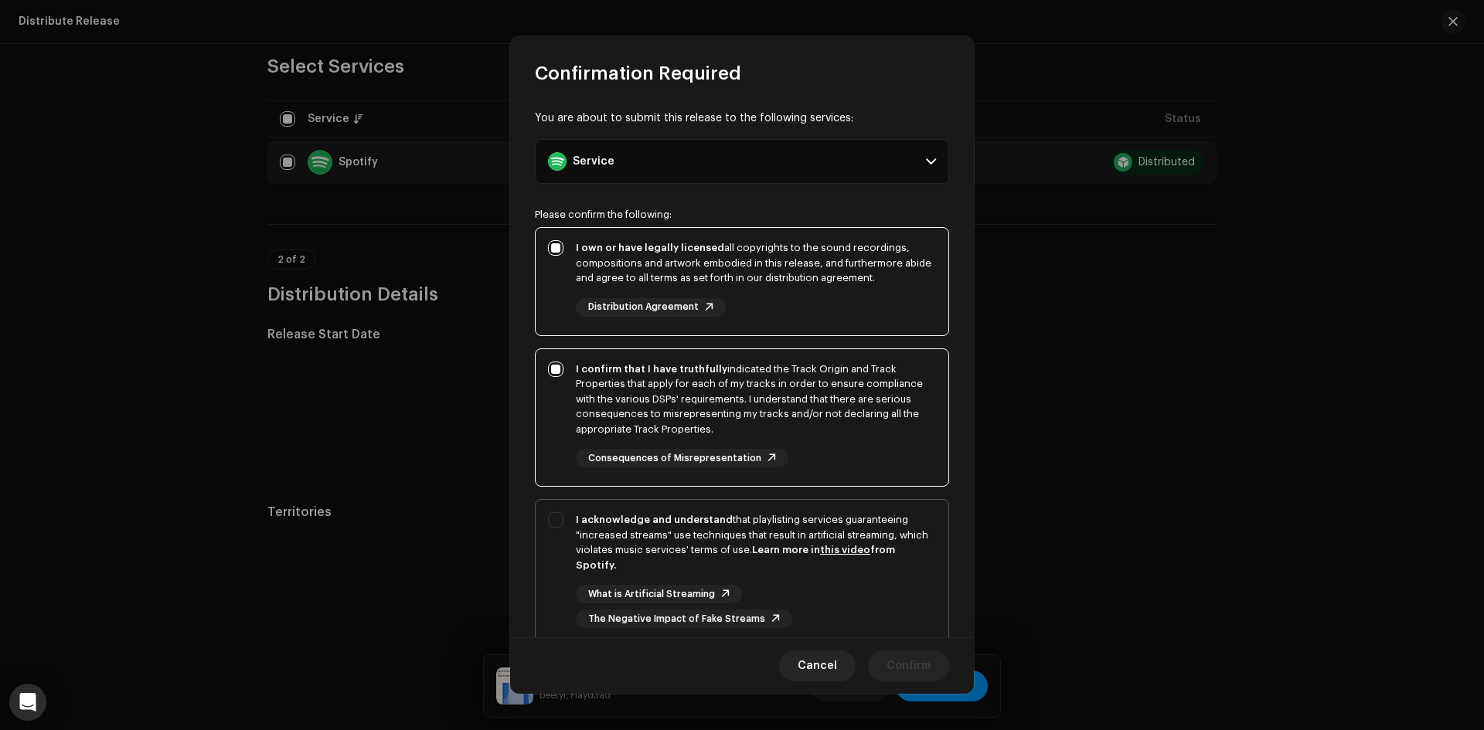
checkbox input "true"
click at [894, 664] on span "Confirm" at bounding box center [909, 666] width 44 height 31
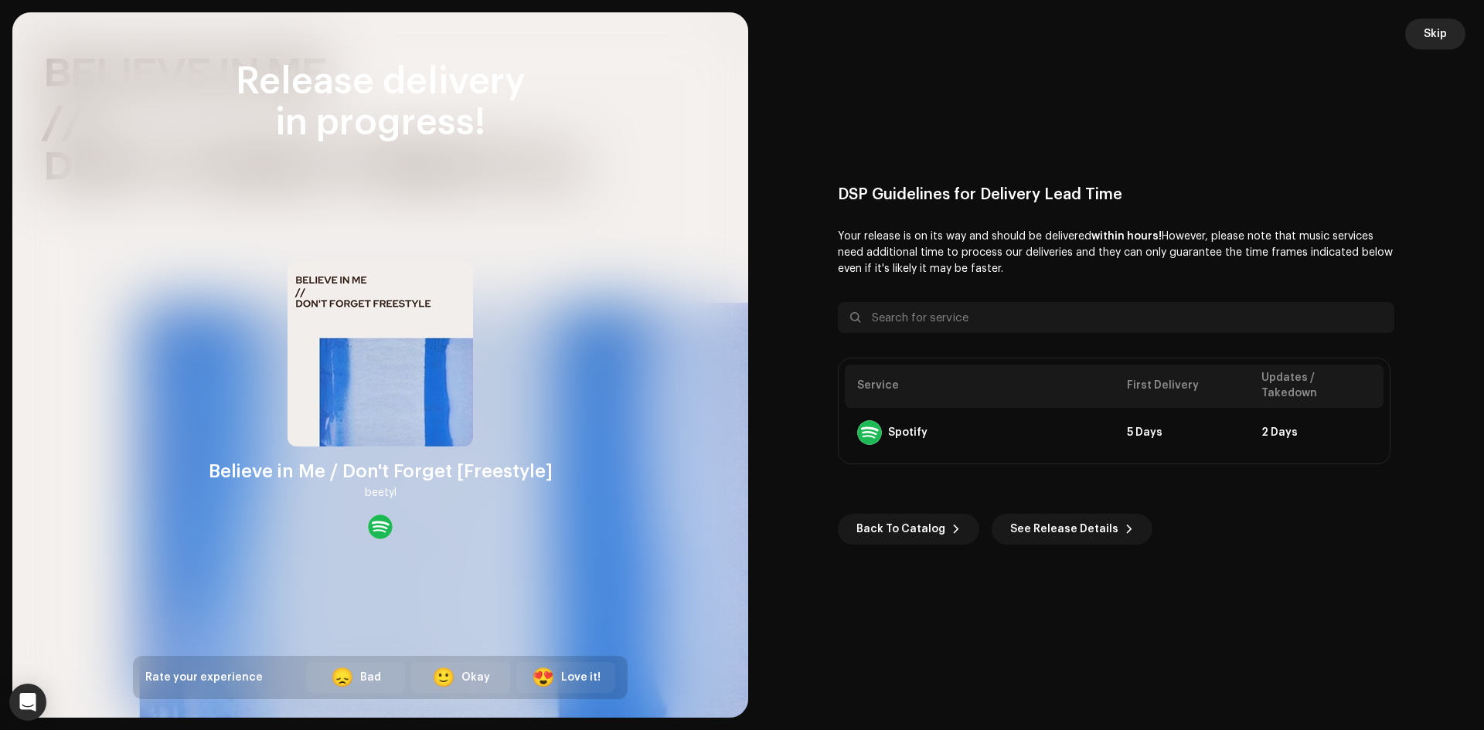
click at [1432, 28] on span "Skip" at bounding box center [1435, 34] width 23 height 31
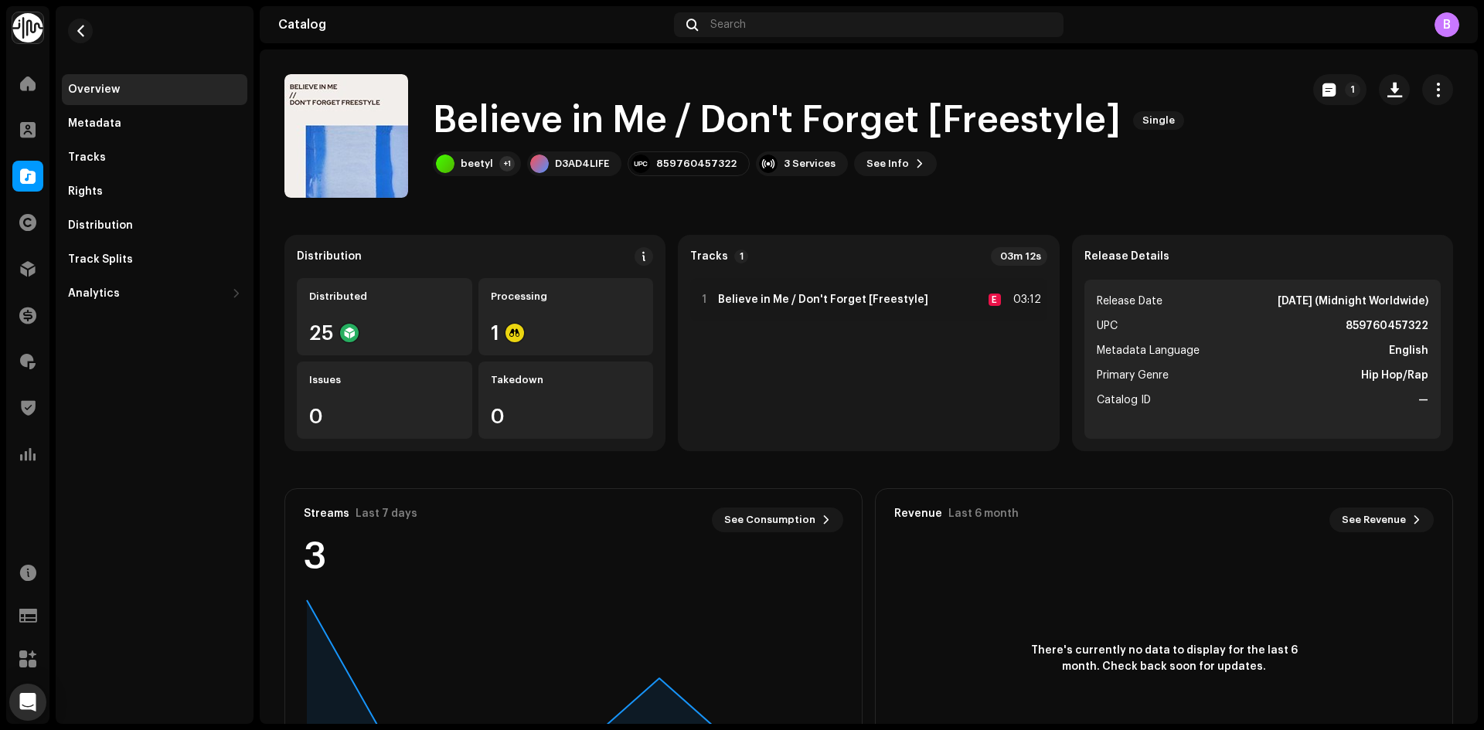
drag, startPoint x: 771, startPoint y: 120, endPoint x: 759, endPoint y: 124, distance: 13.0
click at [759, 124] on h1 "Believe in Me / Don't Forget [Freestyle]" at bounding box center [777, 120] width 688 height 49
drag, startPoint x: 835, startPoint y: 135, endPoint x: 665, endPoint y: 138, distance: 170.8
click at [665, 138] on h1 "Believe in Me / Don't Forget [Freestyle]" at bounding box center [777, 120] width 688 height 49
click at [793, 123] on h1 "Believe in Me / Don't Forget [Freestyle]" at bounding box center [777, 120] width 688 height 49
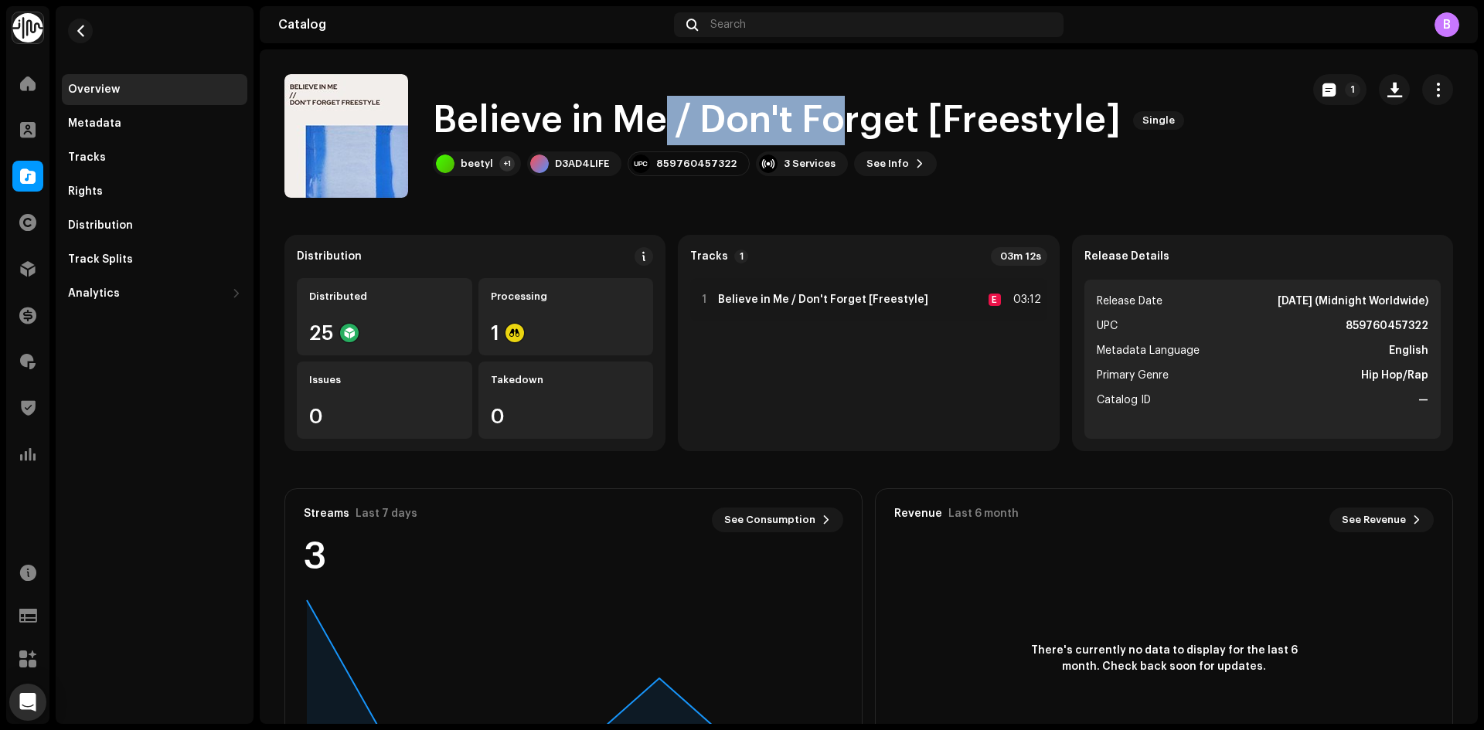
click at [785, 121] on h1 "Believe in Me / Don't Forget [Freestyle]" at bounding box center [777, 120] width 688 height 49
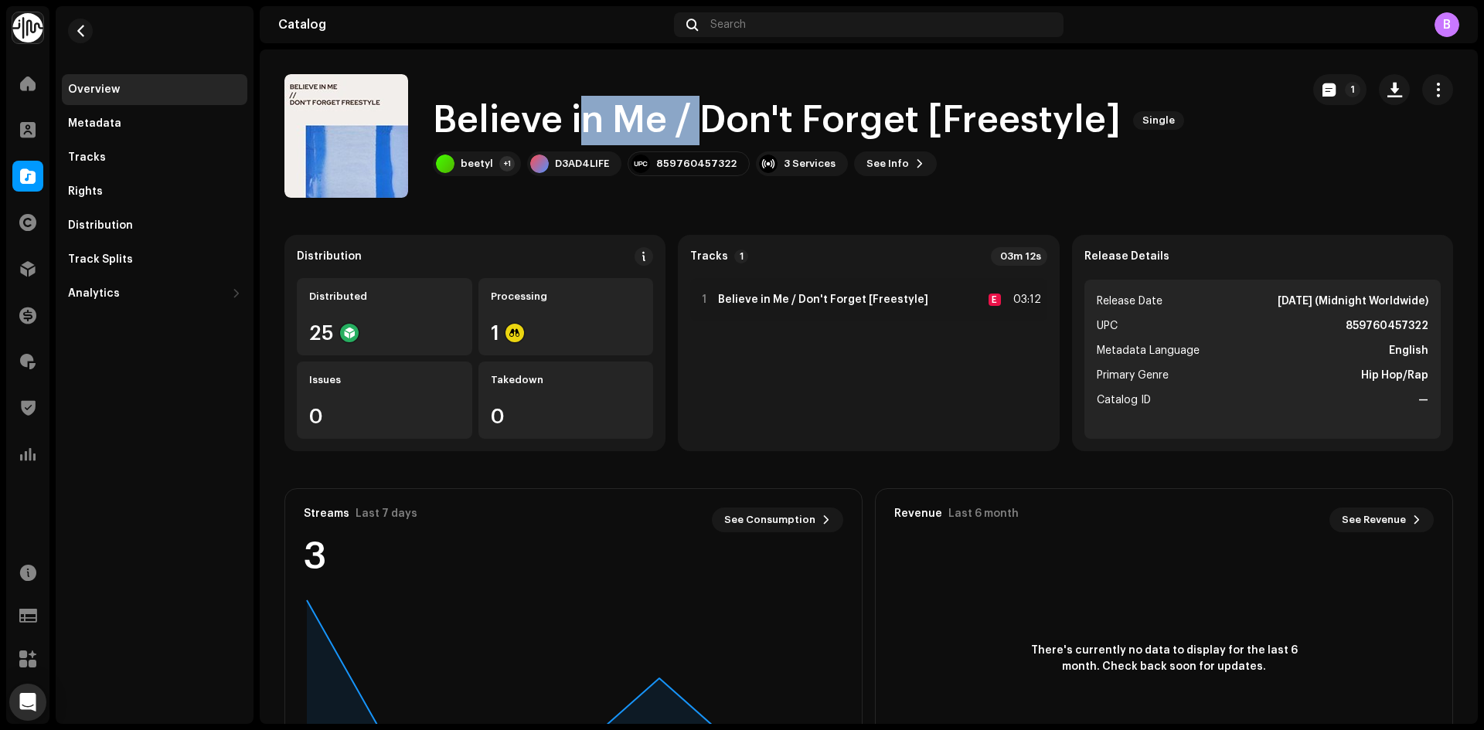
drag, startPoint x: 711, startPoint y: 121, endPoint x: 577, endPoint y: 131, distance: 134.9
click at [577, 131] on h1 "Believe in Me / Don't Forget [Freestyle]" at bounding box center [777, 120] width 688 height 49
click at [689, 122] on h1 "Believe in Me / Don't Forget [Freestyle]" at bounding box center [777, 120] width 688 height 49
drag, startPoint x: 699, startPoint y: 123, endPoint x: 600, endPoint y: 128, distance: 99.1
click at [600, 128] on h1 "Believe in Me / Don't Forget [Freestyle]" at bounding box center [777, 120] width 688 height 49
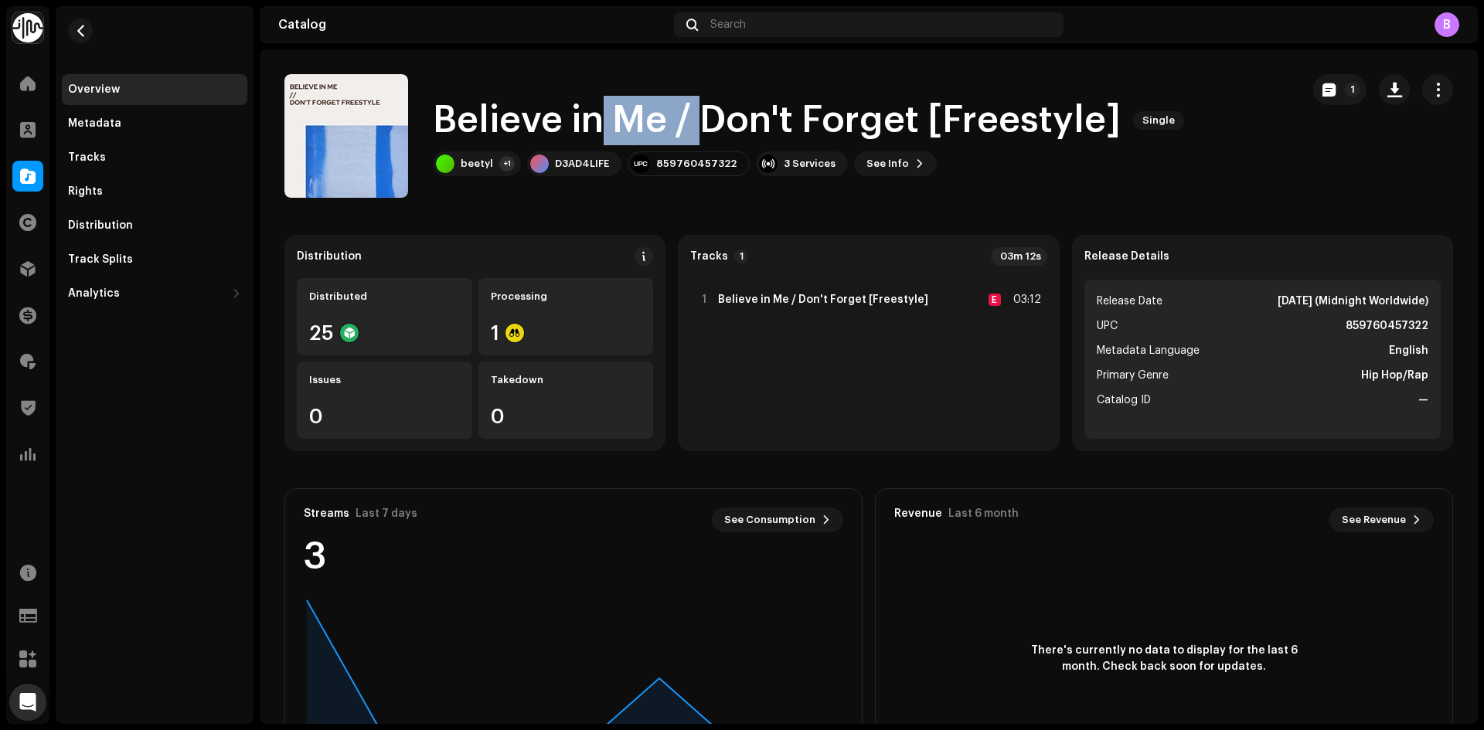
click at [648, 125] on h1 "Believe in Me / Don't Forget [Freestyle]" at bounding box center [777, 120] width 688 height 49
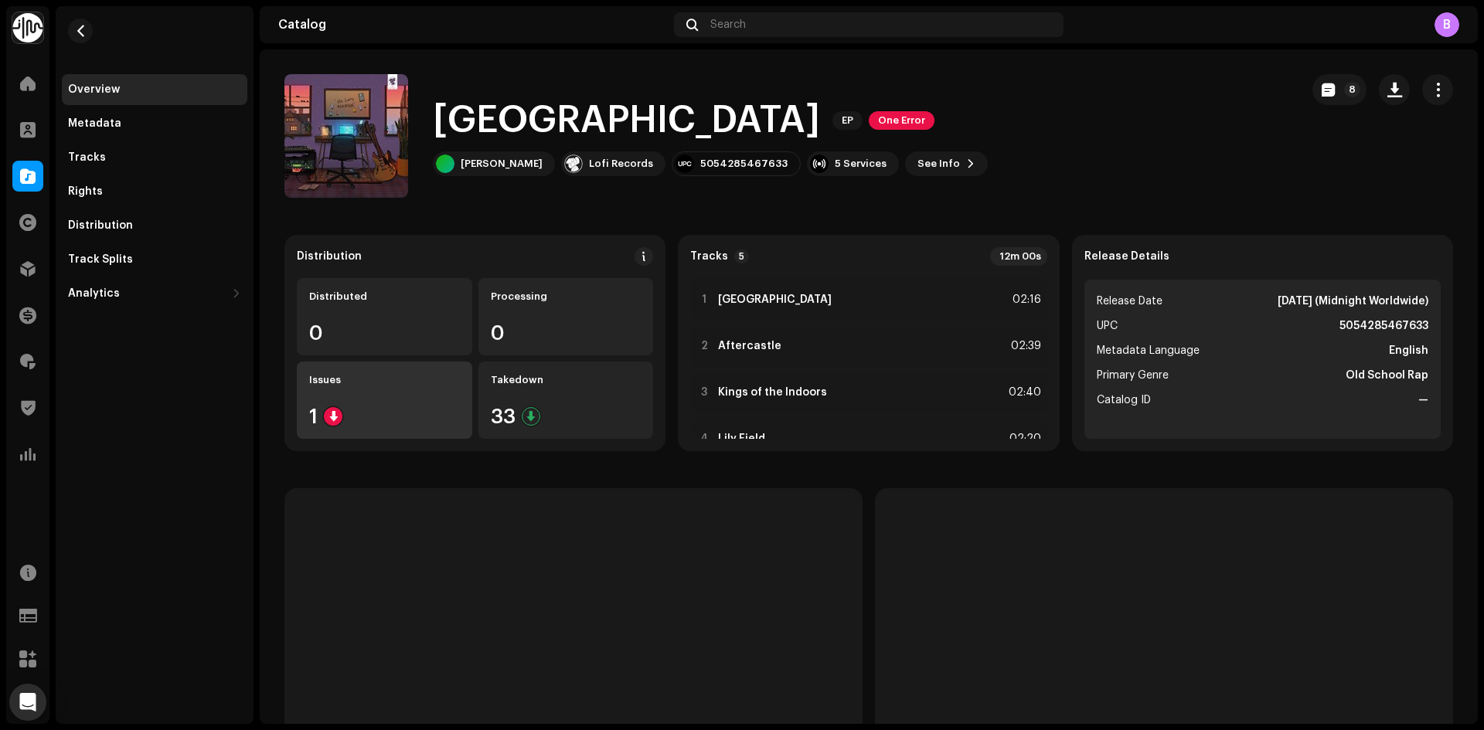
click at [389, 415] on div "1" at bounding box center [384, 417] width 151 height 20
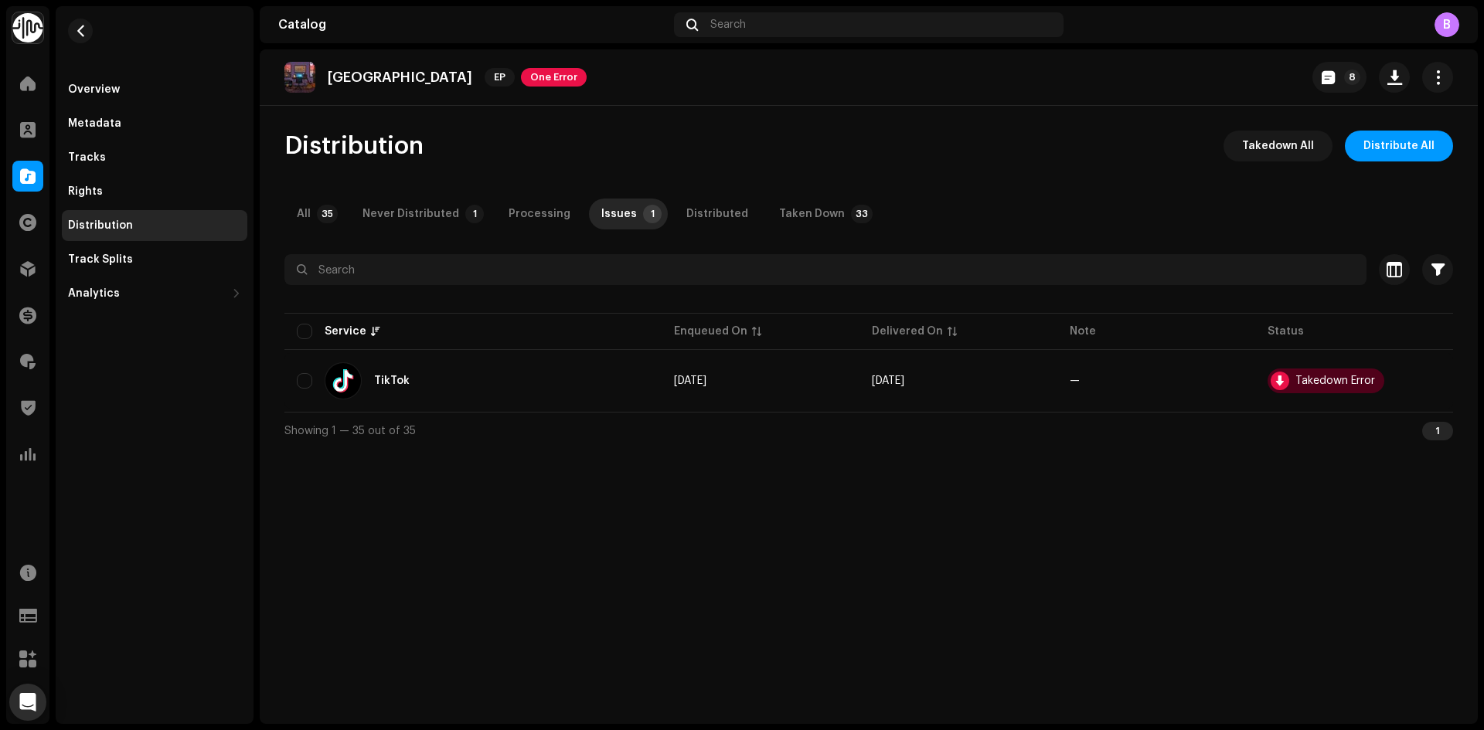
click at [813, 66] on div "Riverside EP One Error 8" at bounding box center [868, 77] width 1169 height 31
